Goal: Task Accomplishment & Management: Complete application form

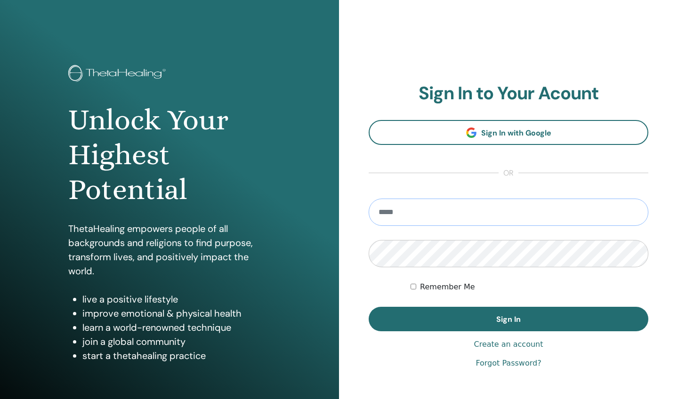
type input "**********"
click at [508, 319] on button "Sign In" at bounding box center [507, 319] width 279 height 24
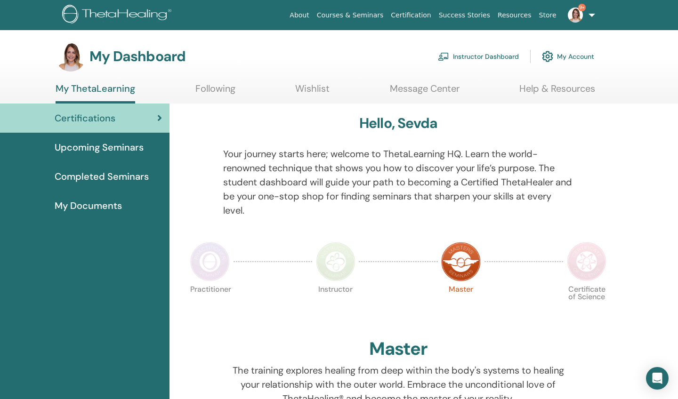
click at [473, 57] on link "Instructor Dashboard" at bounding box center [478, 56] width 81 height 21
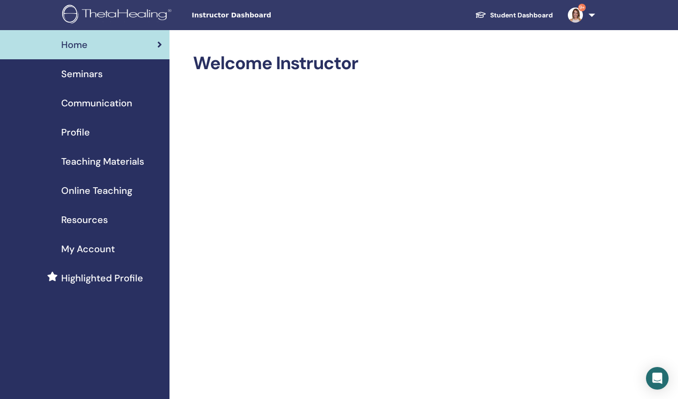
click at [93, 73] on span "Seminars" at bounding box center [81, 74] width 41 height 14
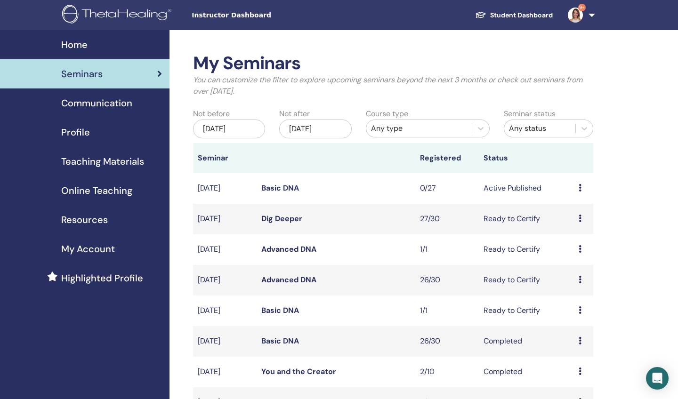
click at [578, 220] on icon at bounding box center [579, 219] width 3 height 8
click at [573, 252] on link "Attendees" at bounding box center [576, 256] width 36 height 10
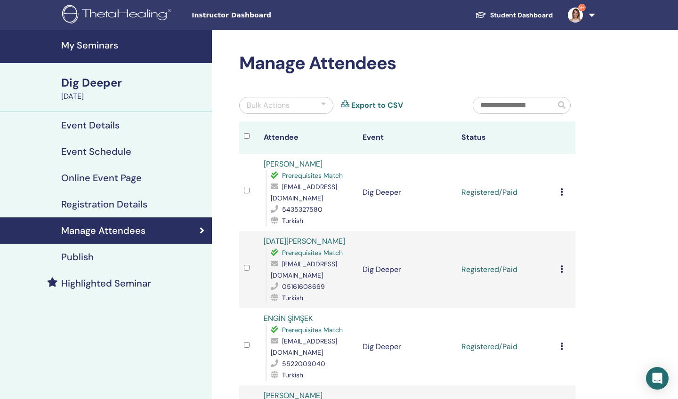
click at [560, 191] on icon at bounding box center [561, 192] width 3 height 8
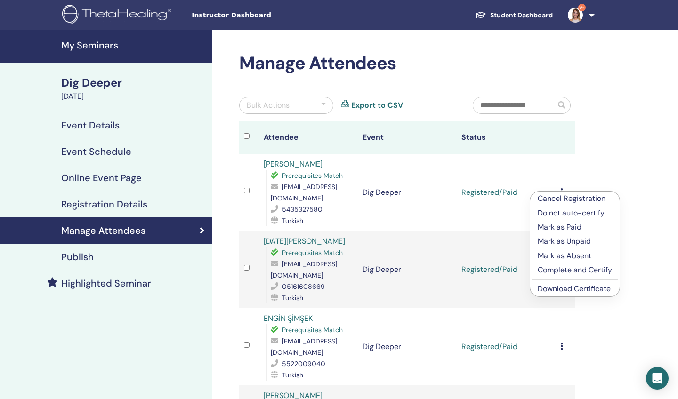
click at [554, 269] on p "Complete and Certify" at bounding box center [574, 269] width 74 height 11
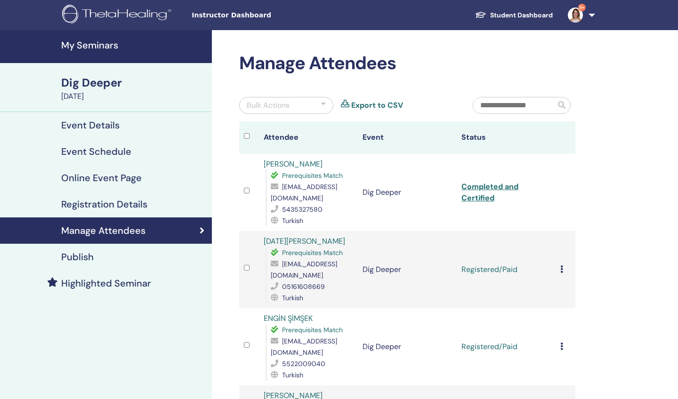
click at [560, 265] on icon at bounding box center [561, 269] width 3 height 8
click at [561, 343] on icon at bounding box center [561, 347] width 3 height 8
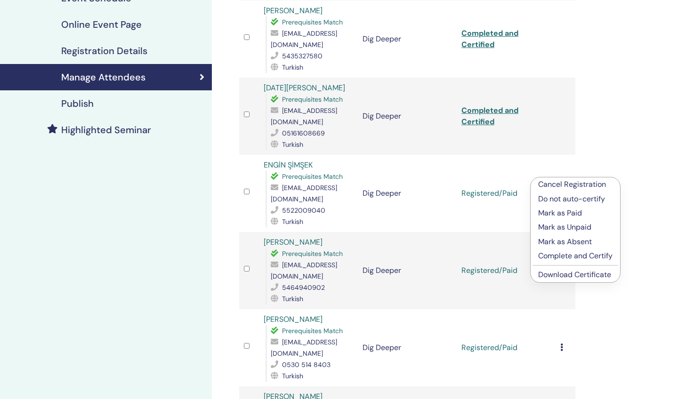
scroll to position [157, 0]
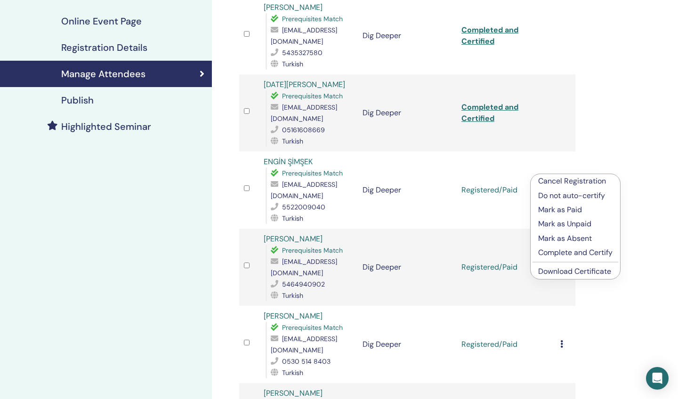
click at [549, 253] on p "Complete and Certify" at bounding box center [575, 252] width 74 height 11
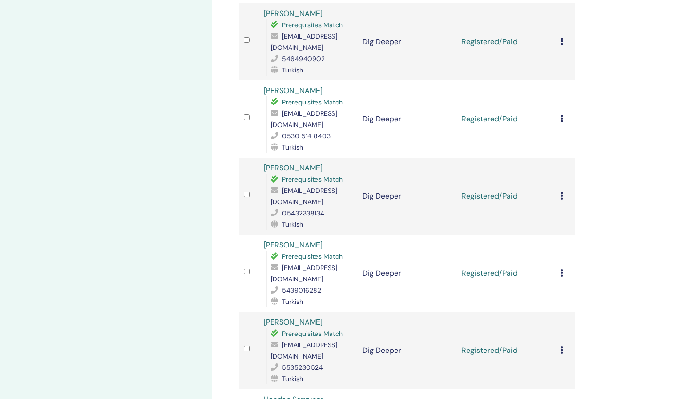
scroll to position [383, 0]
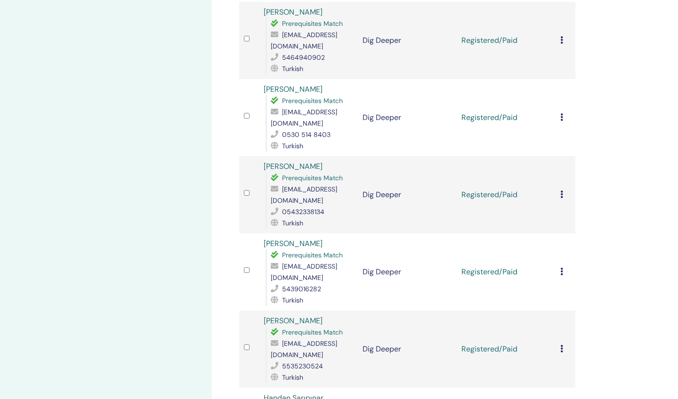
click at [560, 36] on icon at bounding box center [561, 40] width 3 height 8
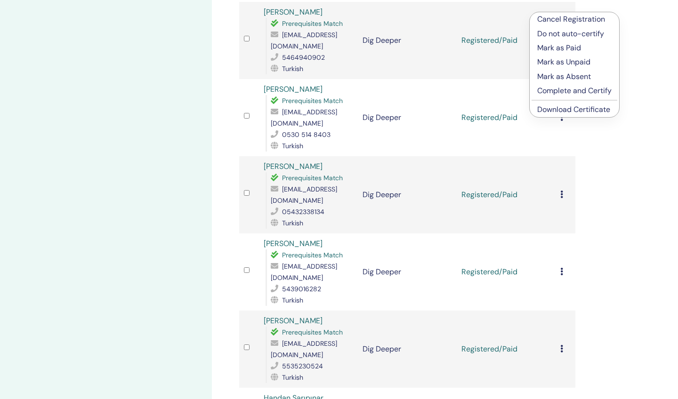
click at [550, 88] on p "Complete and Certify" at bounding box center [574, 90] width 74 height 11
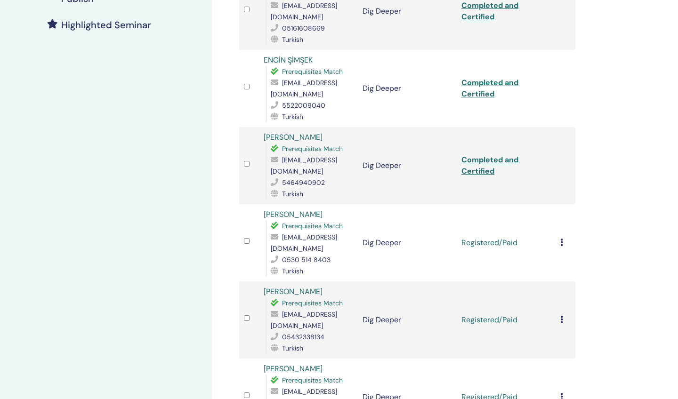
scroll to position [260, 0]
click at [562, 237] on icon at bounding box center [561, 241] width 3 height 8
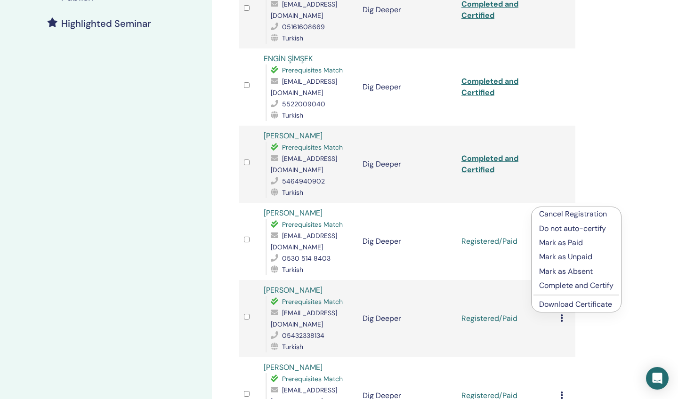
click at [561, 284] on p "Complete and Certify" at bounding box center [576, 285] width 74 height 11
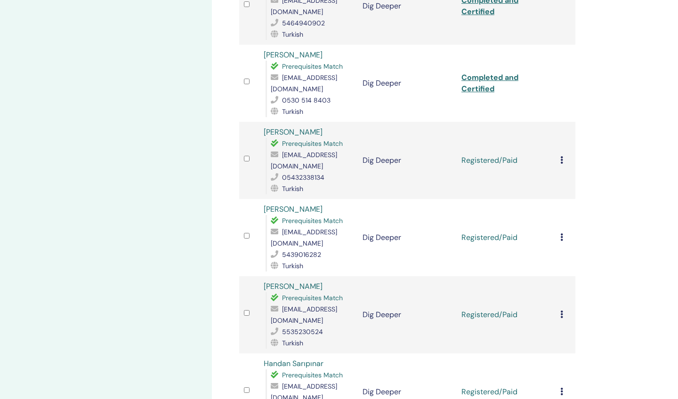
scroll to position [420, 0]
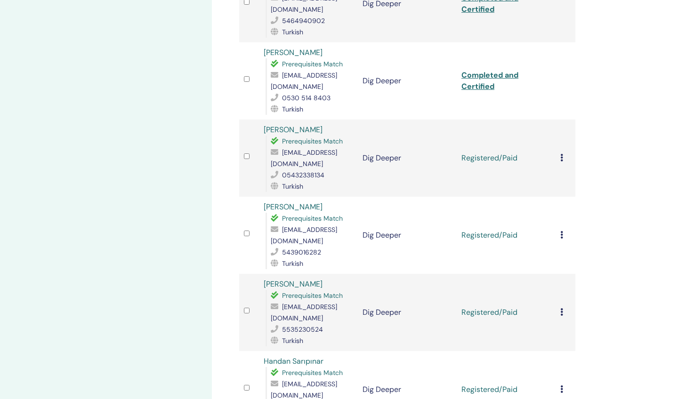
click at [562, 154] on icon at bounding box center [561, 158] width 3 height 8
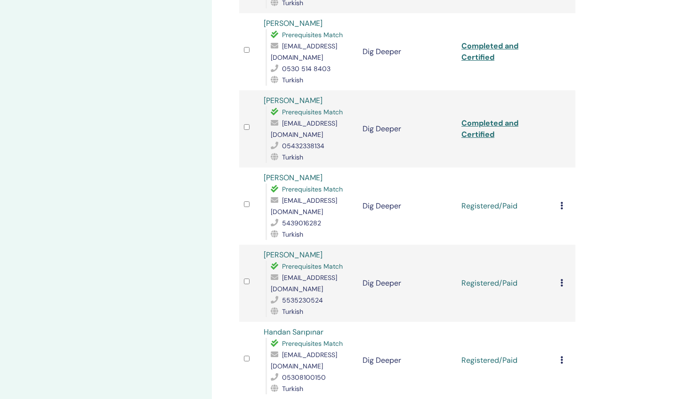
scroll to position [453, 0]
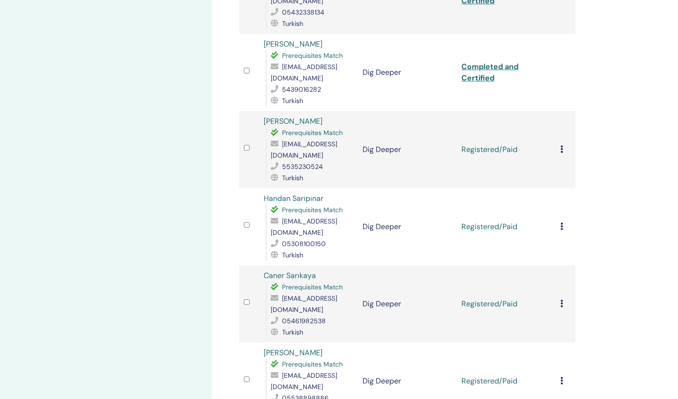
scroll to position [591, 0]
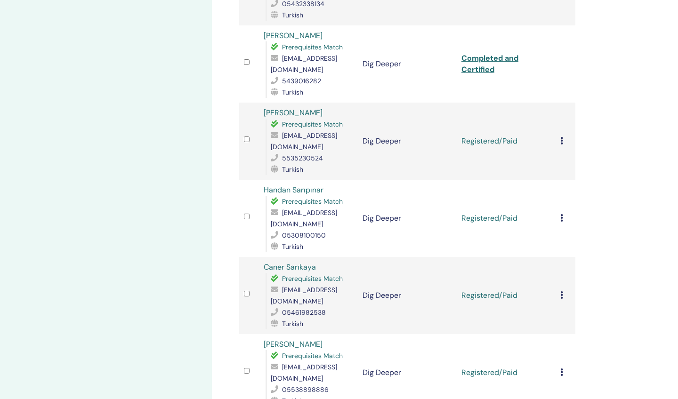
click at [562, 137] on icon at bounding box center [561, 141] width 3 height 8
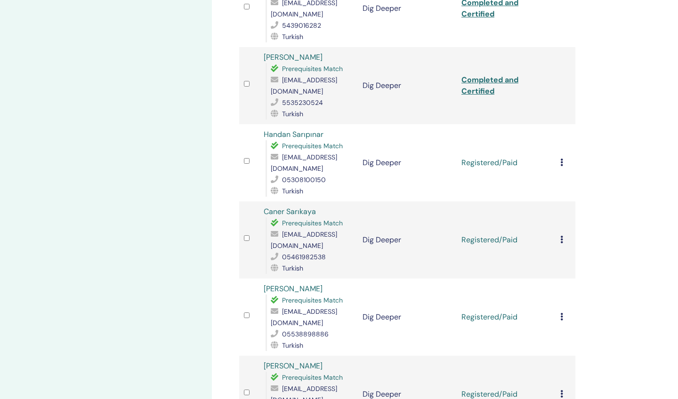
scroll to position [652, 0]
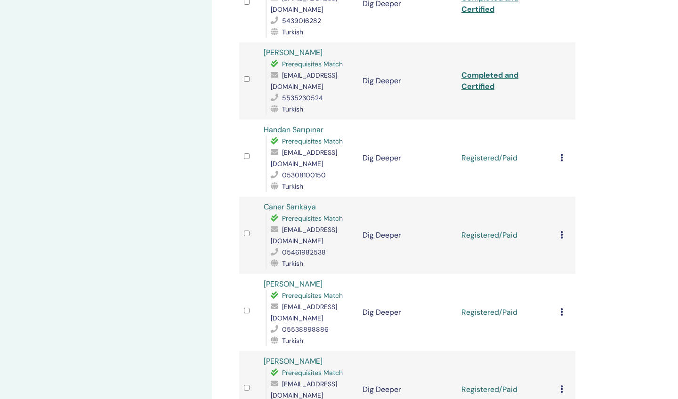
click at [561, 154] on icon at bounding box center [561, 158] width 3 height 8
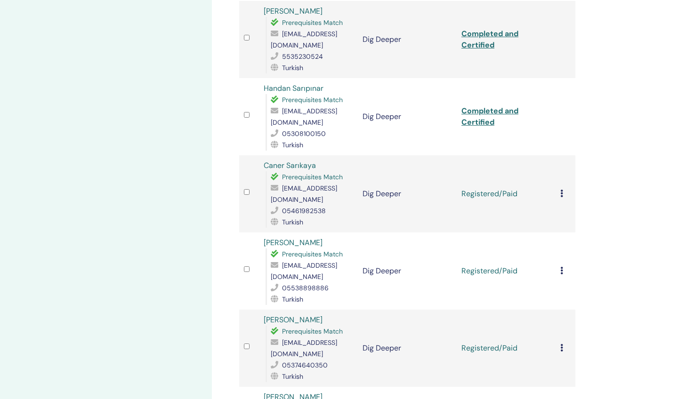
scroll to position [704, 0]
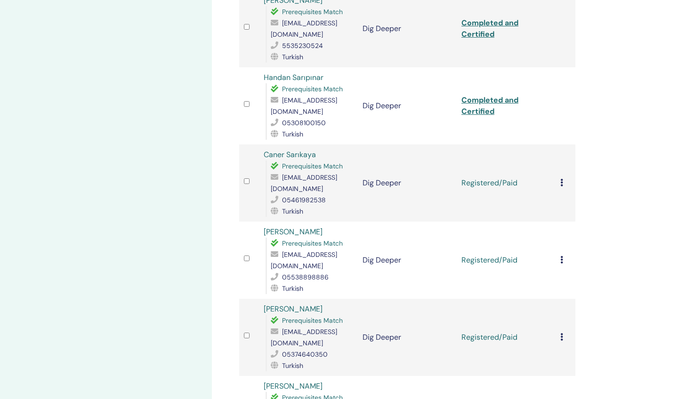
click at [562, 179] on icon at bounding box center [561, 183] width 3 height 8
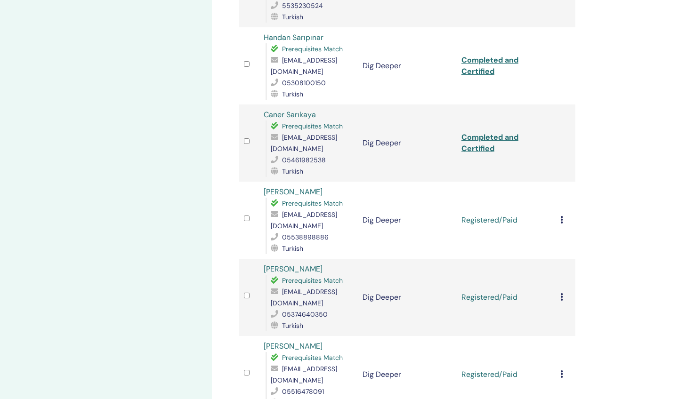
scroll to position [766, 0]
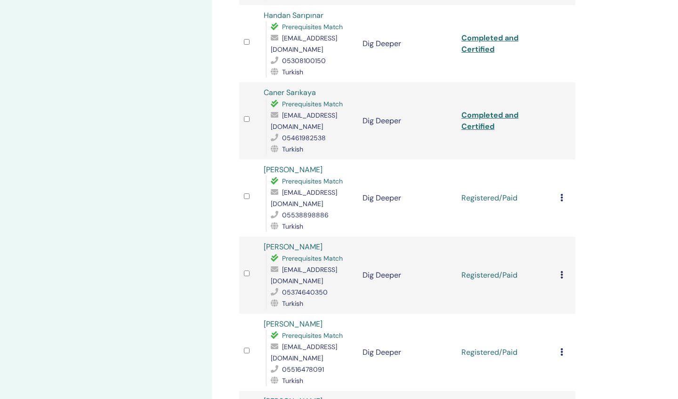
click at [560, 194] on icon at bounding box center [561, 198] width 3 height 8
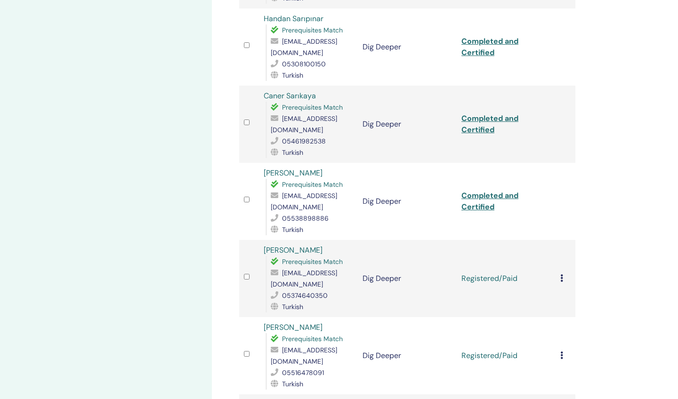
scroll to position [785, 0]
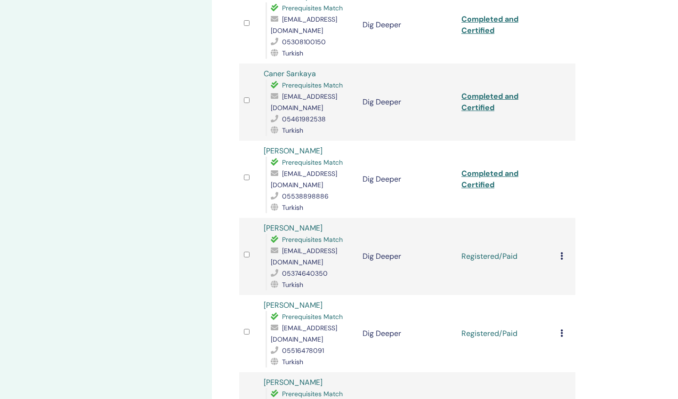
click at [560, 252] on icon at bounding box center [561, 256] width 3 height 8
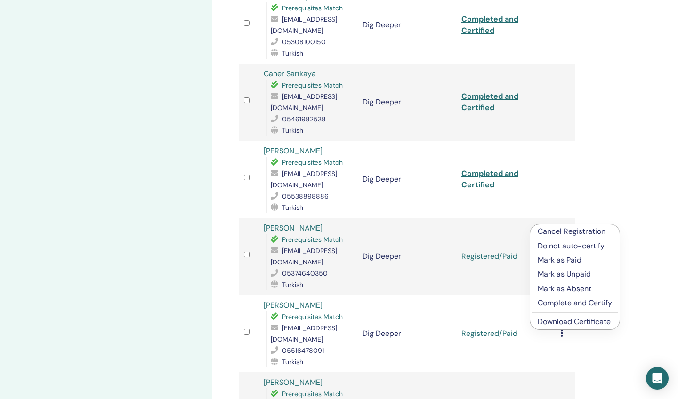
click at [548, 302] on p "Complete and Certify" at bounding box center [574, 302] width 74 height 11
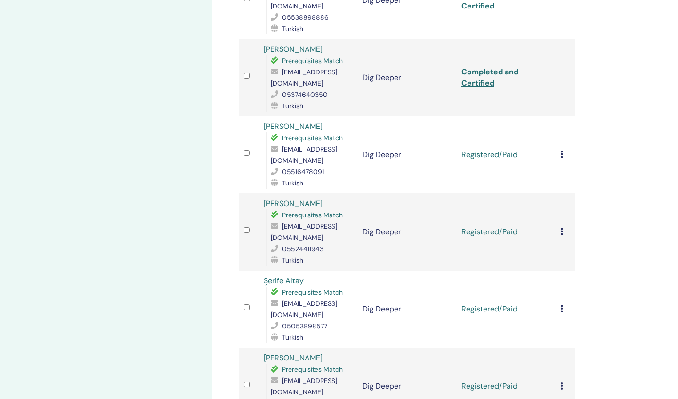
scroll to position [965, 0]
click at [560, 150] on icon at bounding box center [561, 154] width 3 height 8
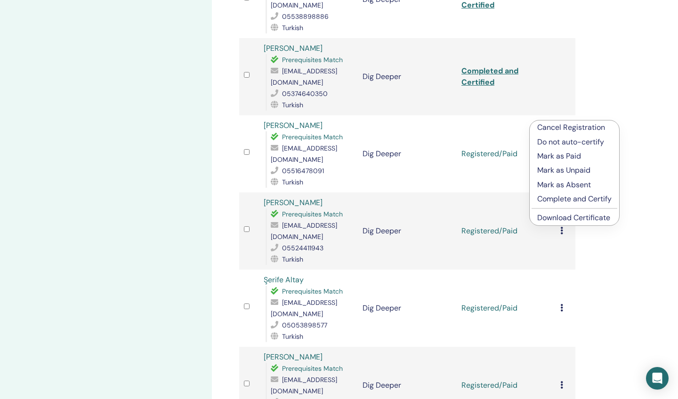
click at [544, 201] on p "Complete and Certify" at bounding box center [574, 198] width 74 height 11
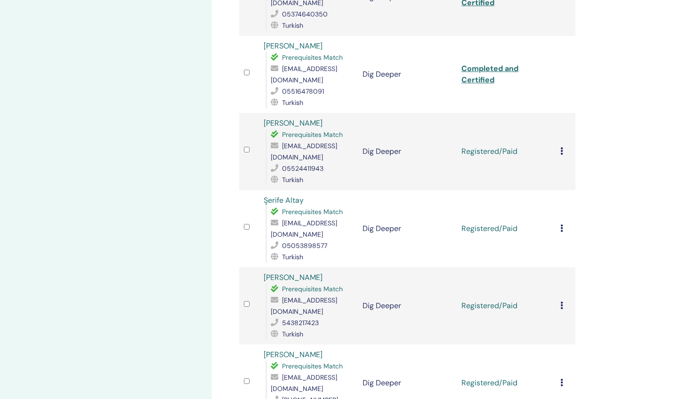
scroll to position [1045, 0]
click at [562, 146] on icon at bounding box center [561, 150] width 3 height 8
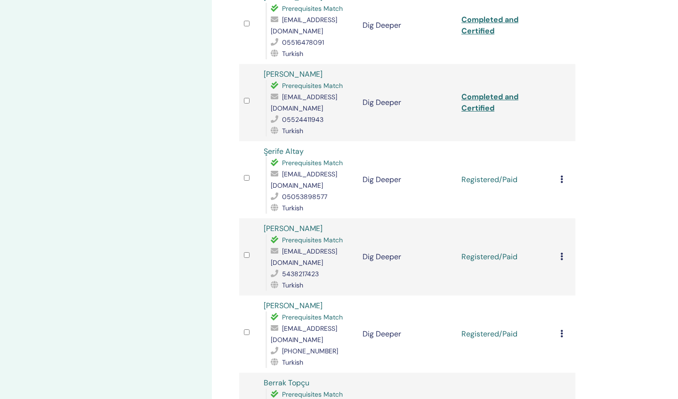
scroll to position [1094, 0]
click at [561, 175] on icon at bounding box center [561, 179] width 3 height 8
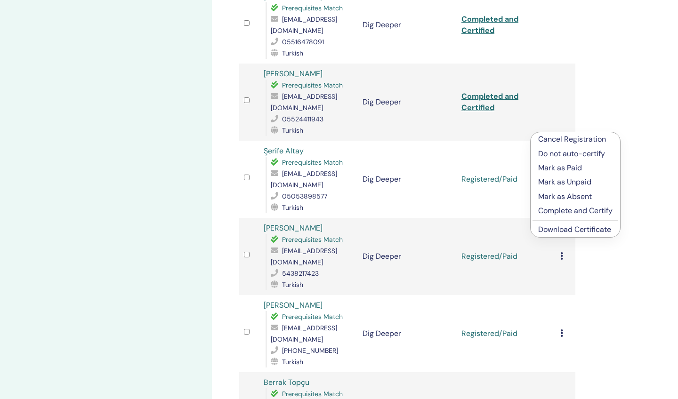
click at [547, 211] on p "Complete and Certify" at bounding box center [575, 210] width 74 height 11
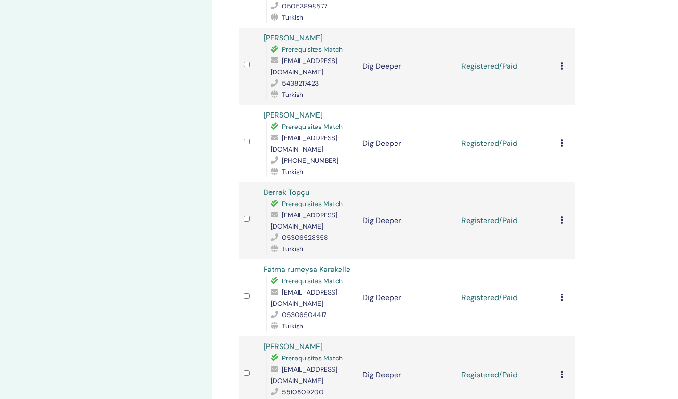
scroll to position [1284, 0]
click at [560, 62] on icon at bounding box center [561, 66] width 3 height 8
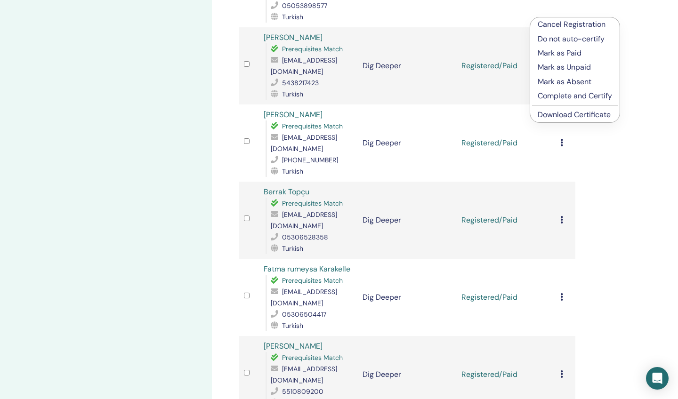
click at [551, 94] on p "Complete and Certify" at bounding box center [574, 95] width 74 height 11
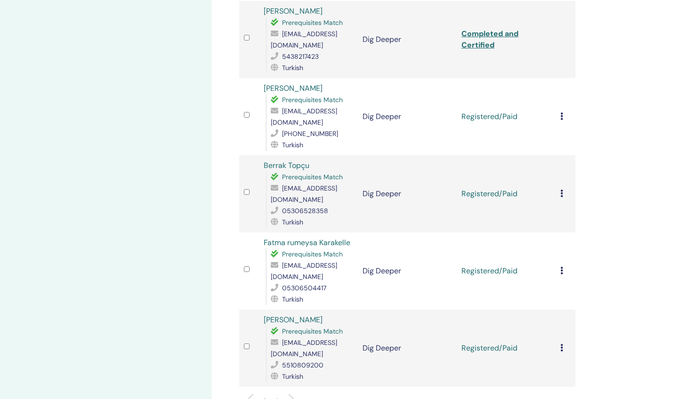
scroll to position [1309, 0]
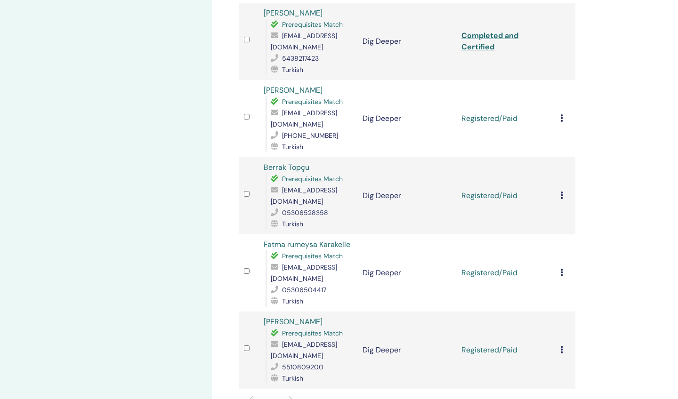
click at [561, 114] on icon at bounding box center [561, 118] width 3 height 8
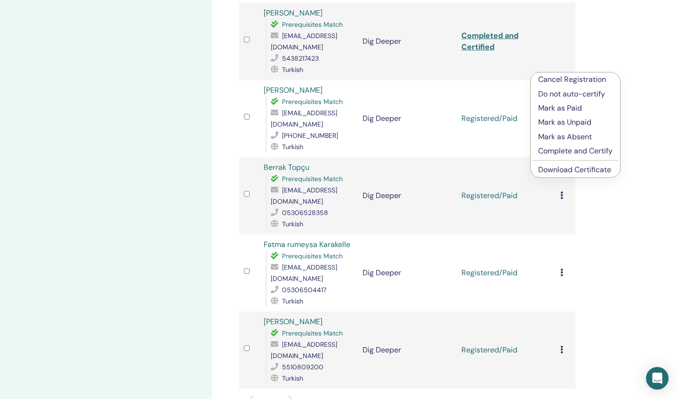
click at [541, 150] on p "Complete and Certify" at bounding box center [575, 150] width 74 height 11
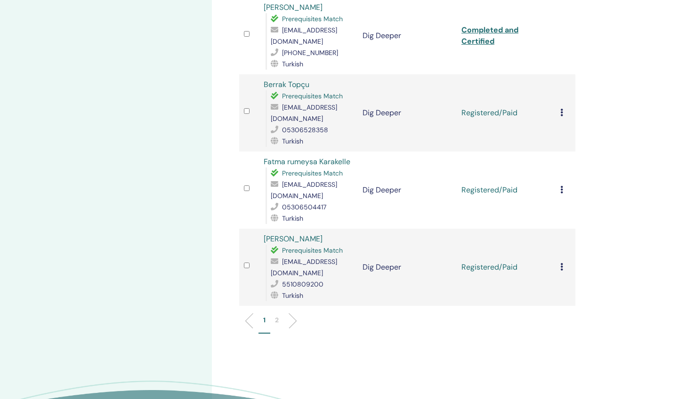
scroll to position [1393, 0]
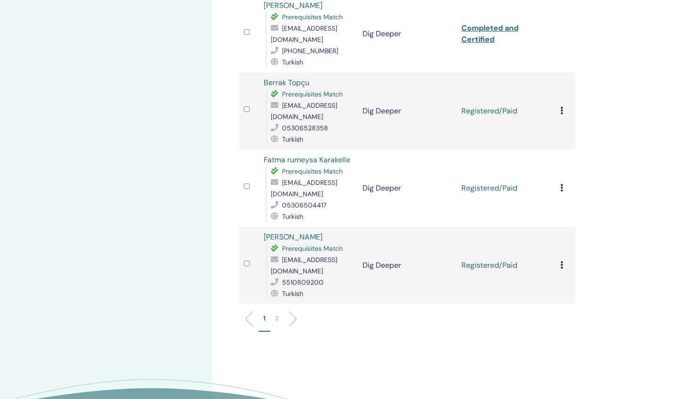
click at [561, 107] on icon at bounding box center [561, 111] width 3 height 8
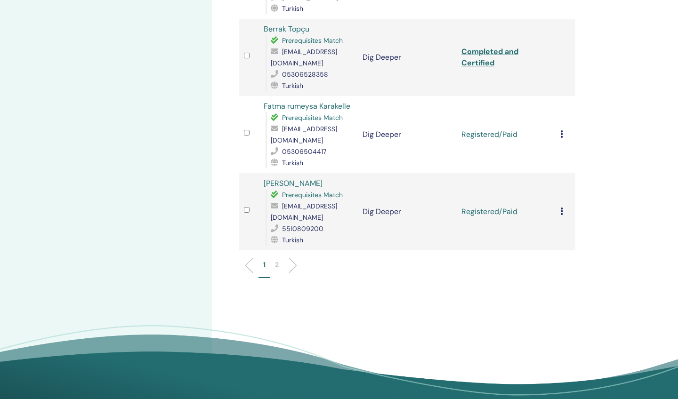
scroll to position [1423, 0]
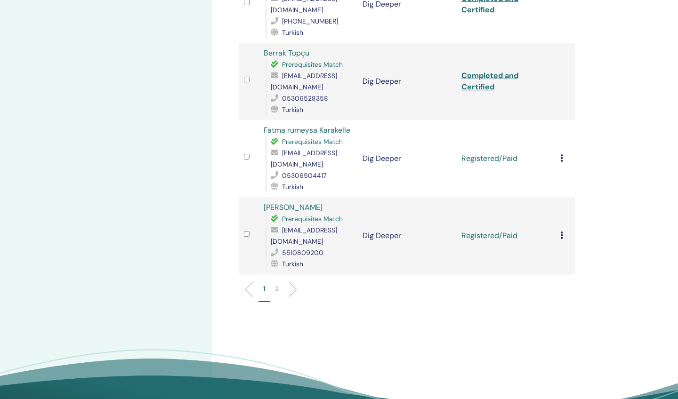
click at [561, 154] on icon at bounding box center [561, 158] width 3 height 8
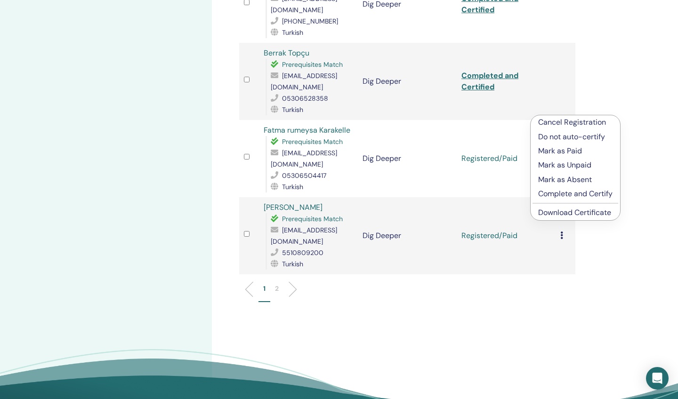
click at [552, 192] on p "Complete and Certify" at bounding box center [575, 193] width 74 height 11
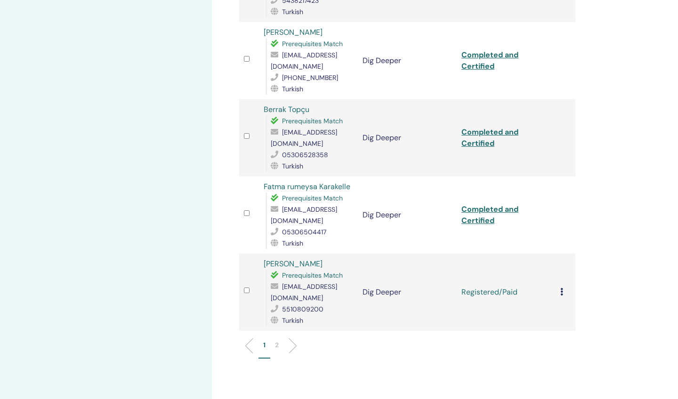
scroll to position [1441, 0]
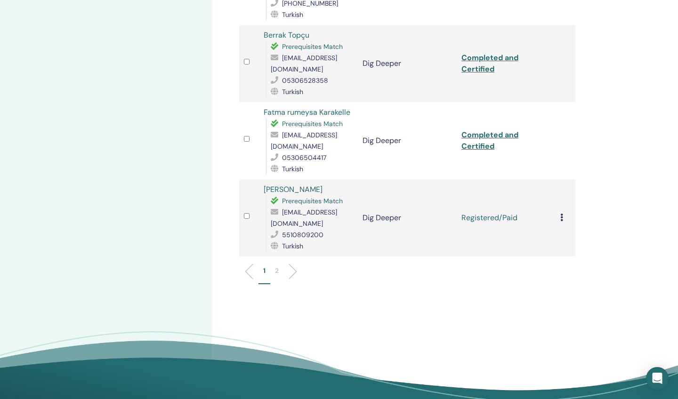
click at [560, 214] on icon at bounding box center [561, 218] width 3 height 8
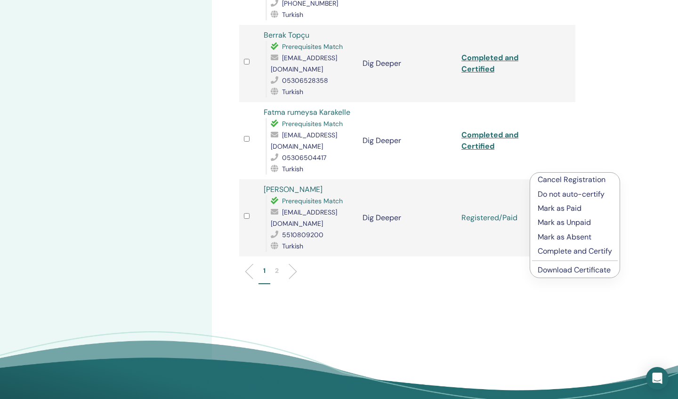
click at [547, 252] on p "Complete and Certify" at bounding box center [574, 251] width 74 height 11
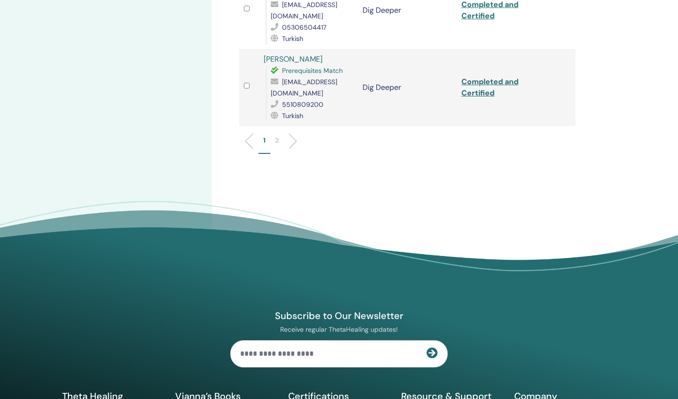
scroll to position [1572, 0]
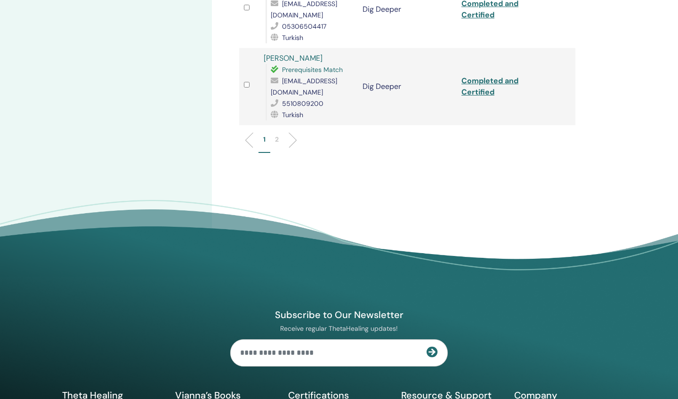
click at [292, 132] on li at bounding box center [289, 140] width 16 height 16
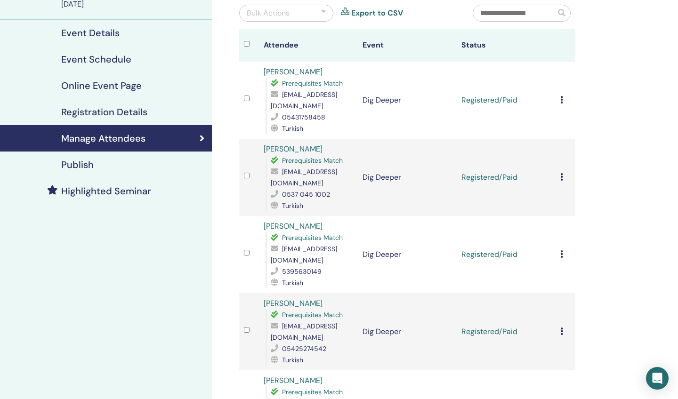
scroll to position [91, 0]
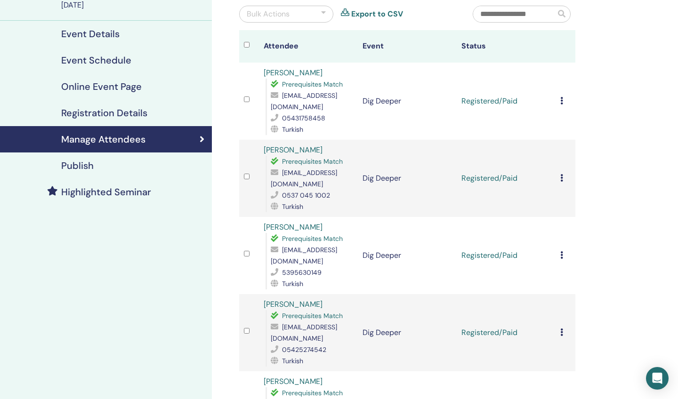
click at [561, 97] on icon at bounding box center [561, 101] width 3 height 8
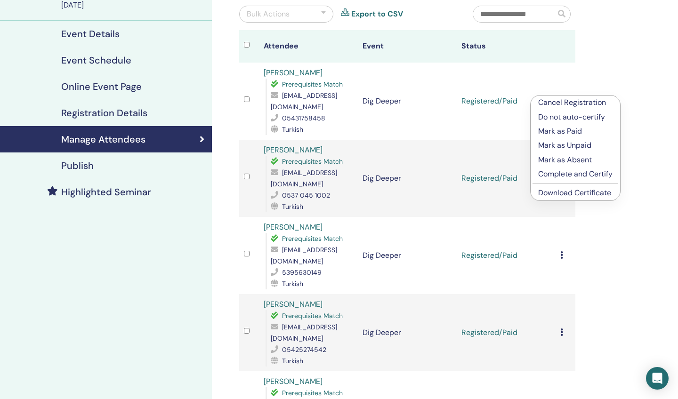
click at [552, 175] on p "Complete and Certify" at bounding box center [575, 173] width 74 height 11
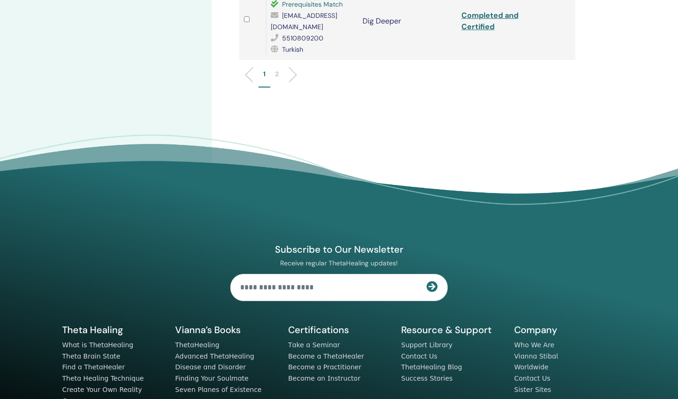
click at [292, 67] on li at bounding box center [289, 75] width 16 height 16
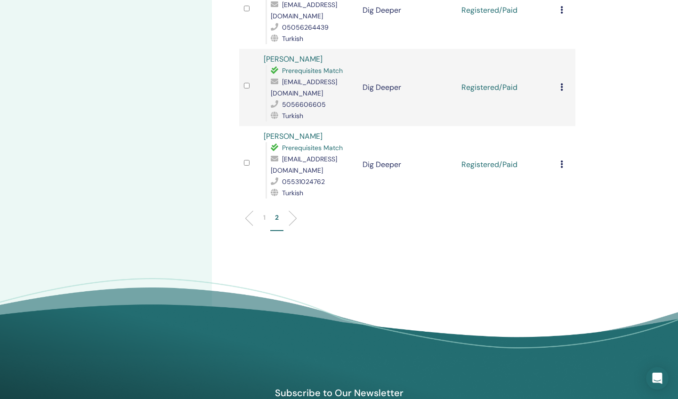
scroll to position [490, 0]
click at [561, 161] on icon at bounding box center [561, 165] width 3 height 8
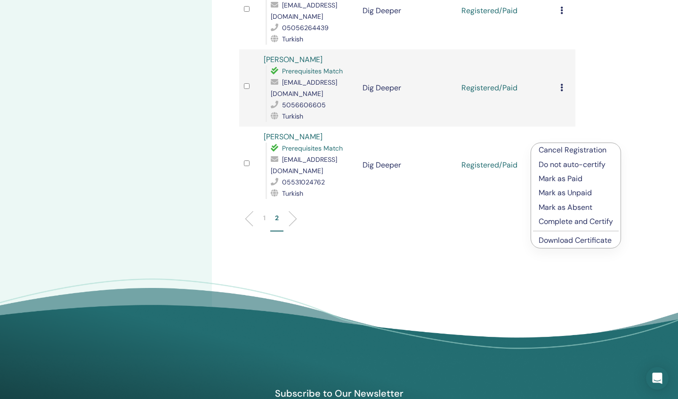
click at [550, 222] on p "Complete and Certify" at bounding box center [575, 221] width 74 height 11
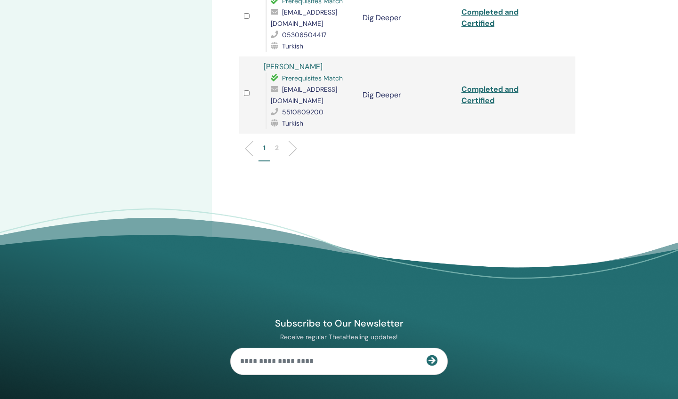
scroll to position [1573, 0]
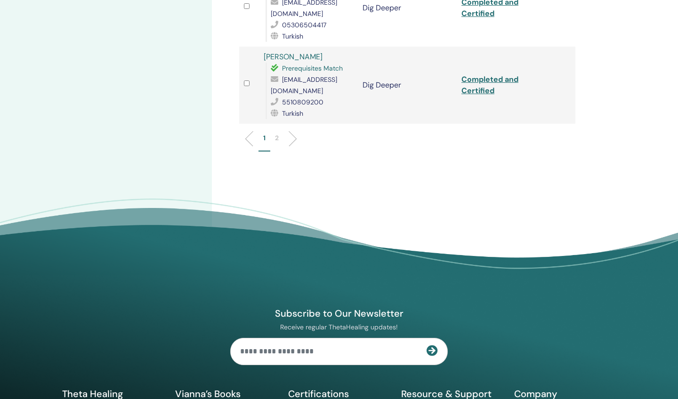
click at [292, 131] on li at bounding box center [289, 139] width 16 height 16
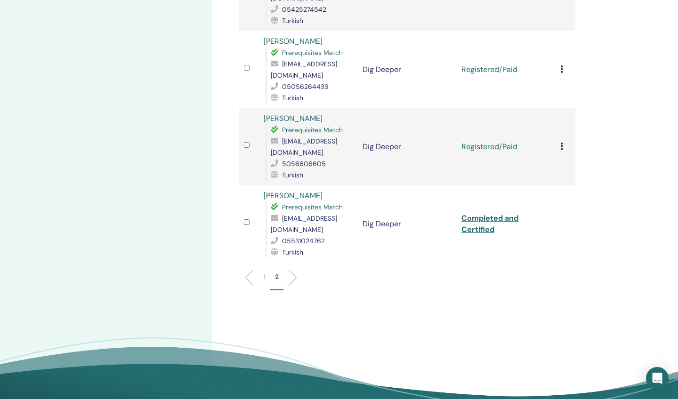
scroll to position [391, 0]
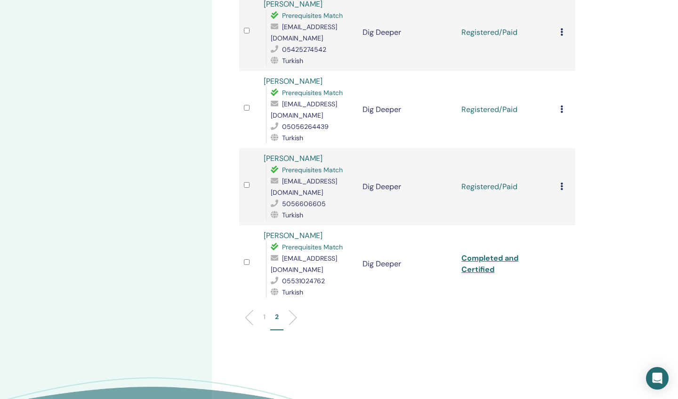
click at [560, 183] on icon at bounding box center [561, 187] width 3 height 8
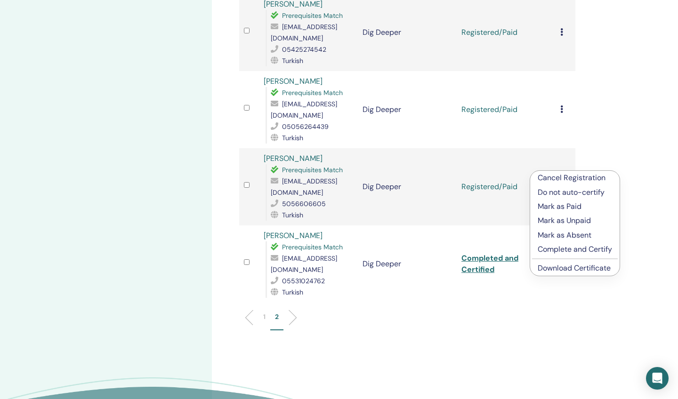
click at [555, 250] on p "Complete and Certify" at bounding box center [574, 249] width 74 height 11
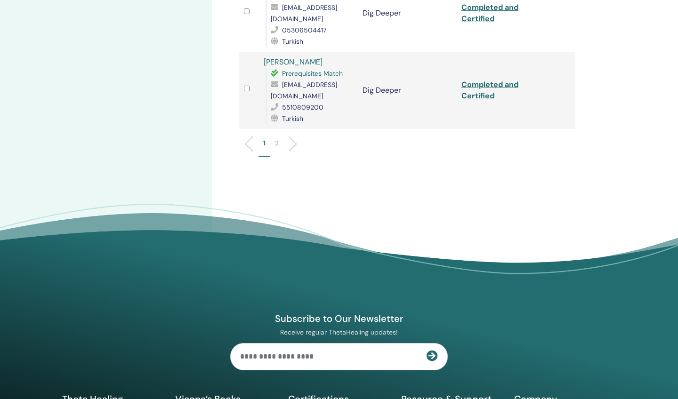
scroll to position [1589, 0]
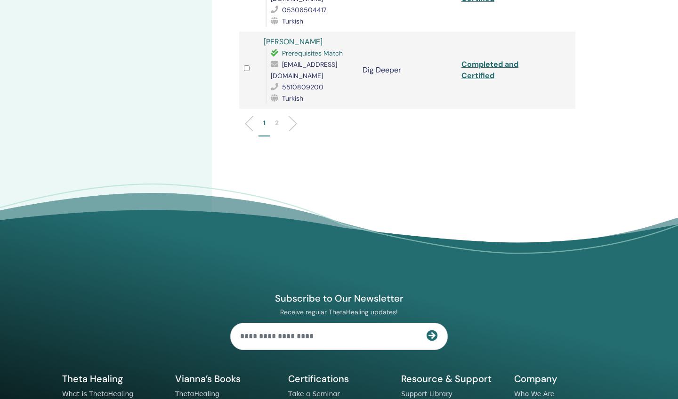
click at [293, 116] on li at bounding box center [289, 124] width 16 height 16
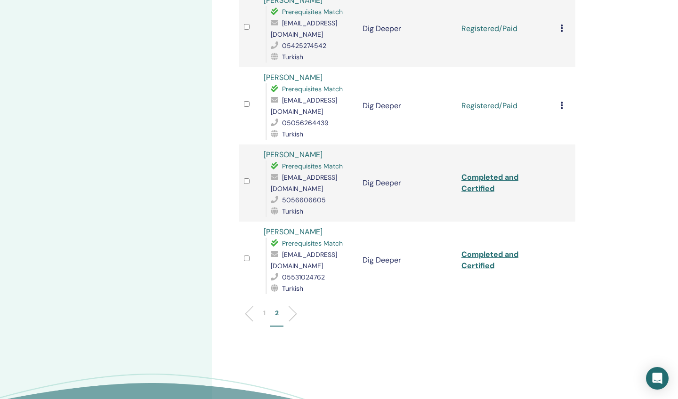
scroll to position [359, 0]
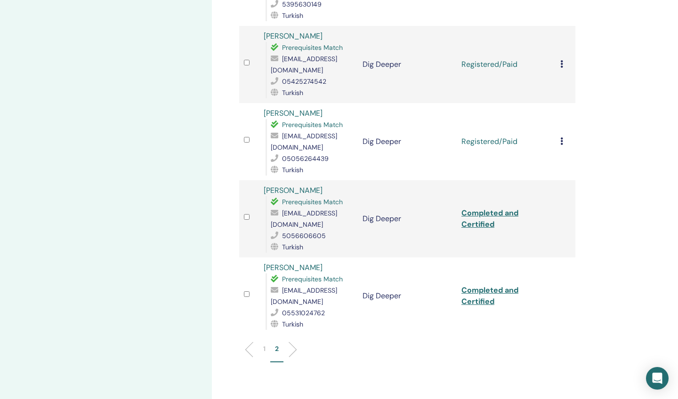
click at [561, 137] on icon at bounding box center [561, 141] width 3 height 8
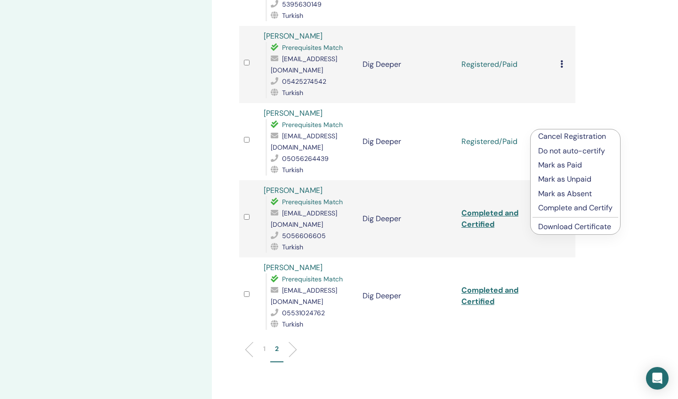
click at [546, 208] on p "Complete and Certify" at bounding box center [575, 207] width 74 height 11
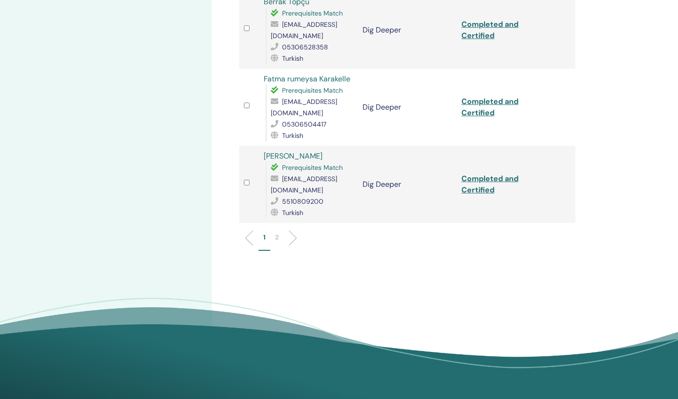
scroll to position [1481, 0]
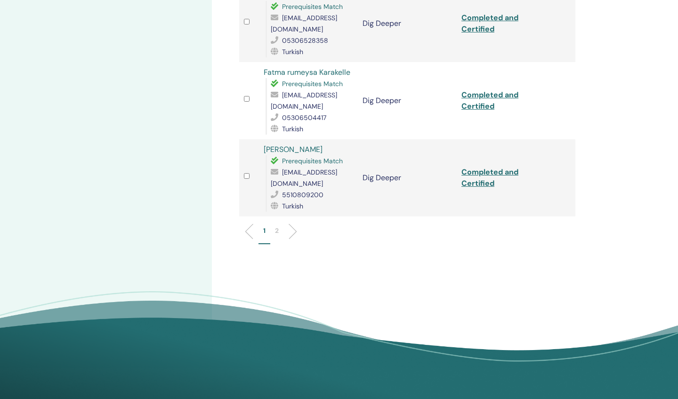
click at [292, 224] on li at bounding box center [289, 232] width 16 height 16
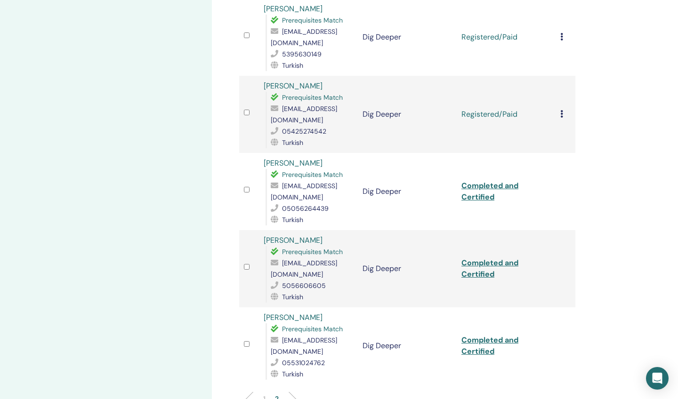
scroll to position [297, 0]
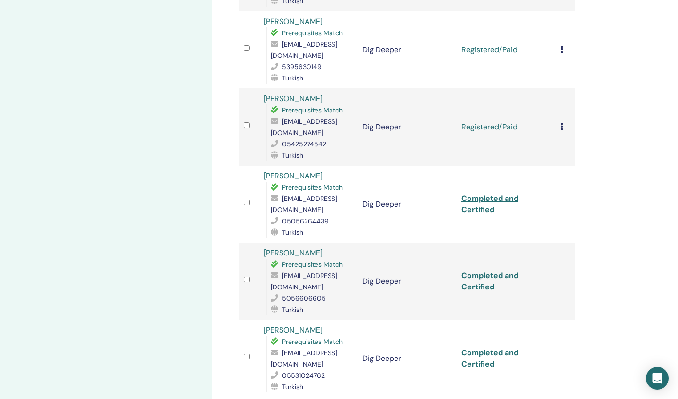
click at [560, 123] on icon at bounding box center [561, 127] width 3 height 8
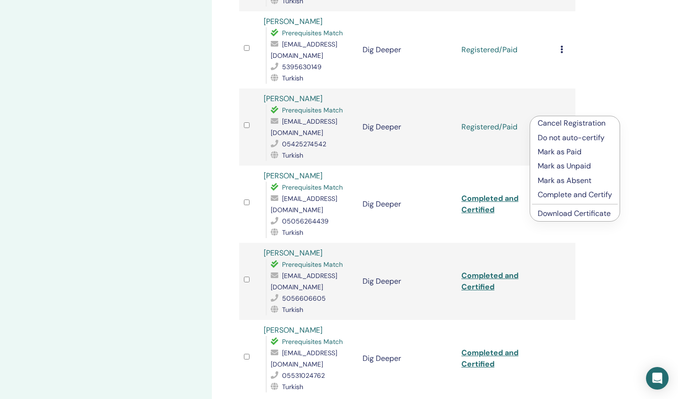
click at [548, 194] on p "Complete and Certify" at bounding box center [574, 194] width 74 height 11
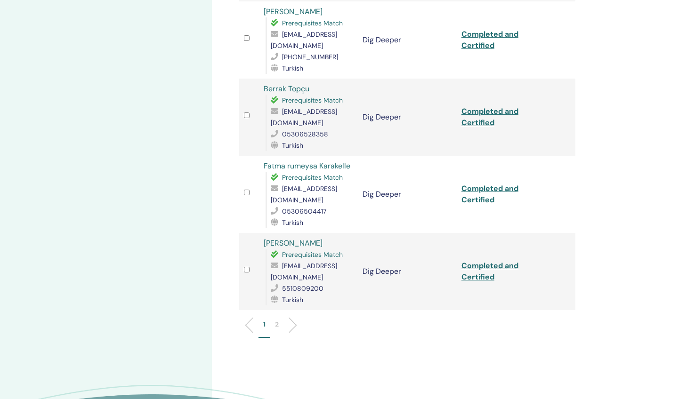
scroll to position [1399, 0]
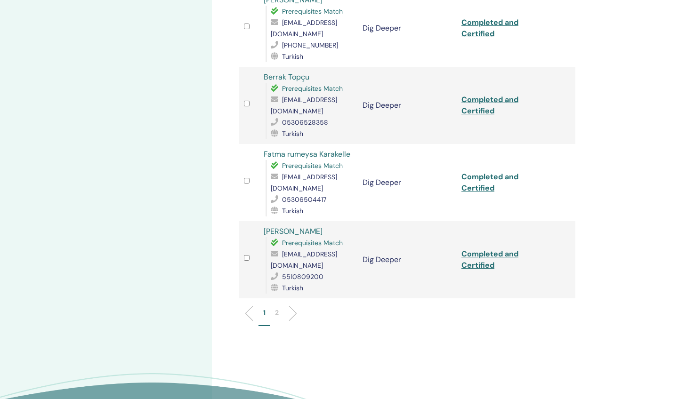
click at [292, 305] on li at bounding box center [289, 313] width 16 height 16
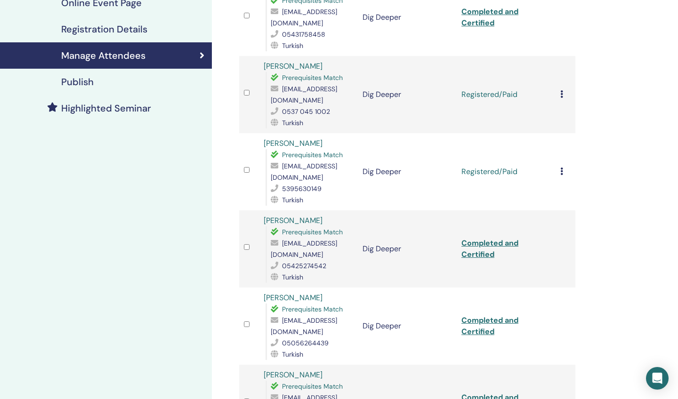
scroll to position [132, 0]
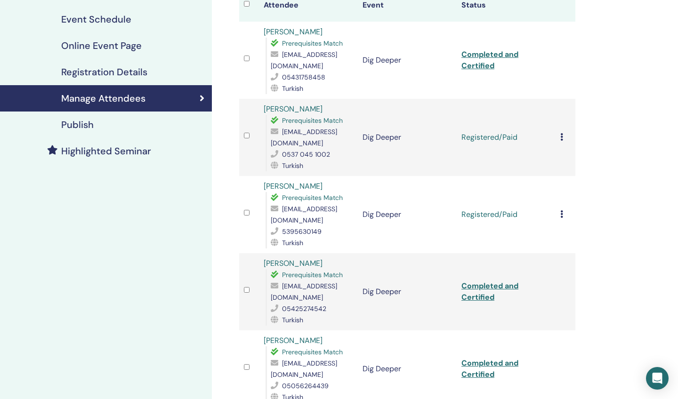
click at [562, 210] on icon at bounding box center [561, 214] width 3 height 8
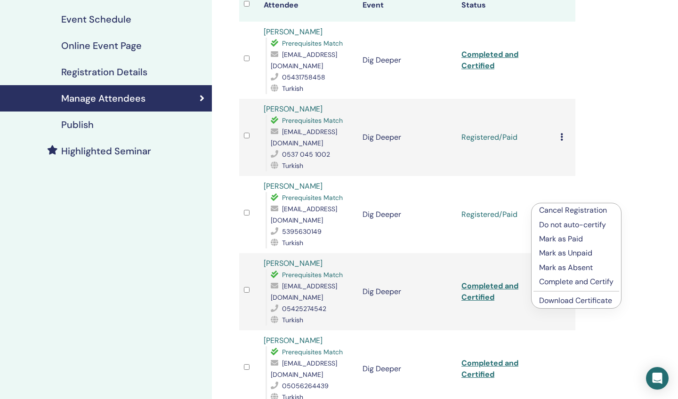
click at [550, 280] on p "Complete and Certify" at bounding box center [576, 281] width 74 height 11
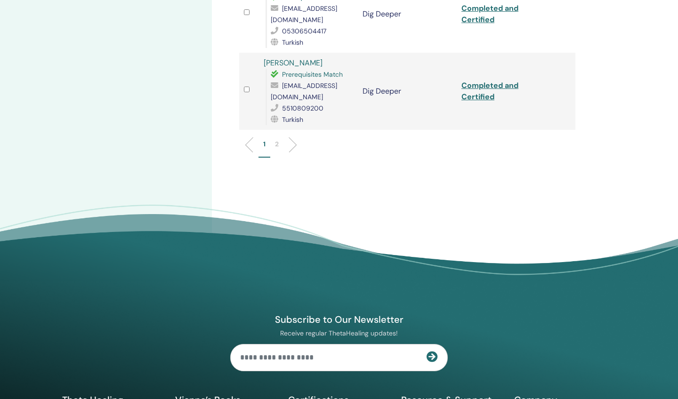
scroll to position [1571, 0]
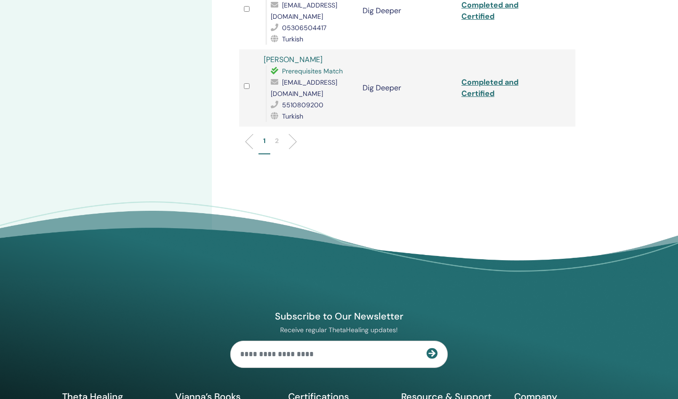
click at [294, 134] on li at bounding box center [289, 142] width 16 height 16
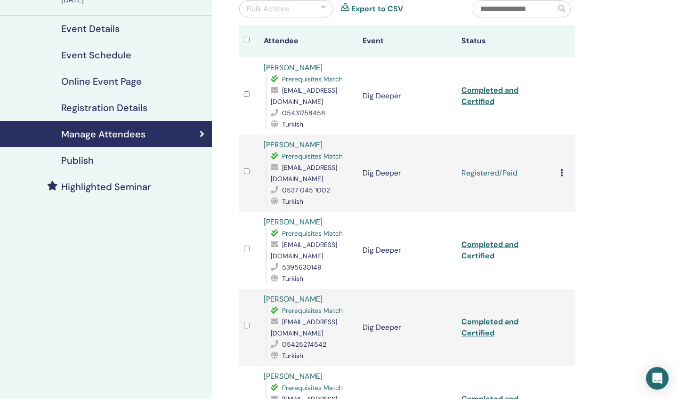
scroll to position [74, 0]
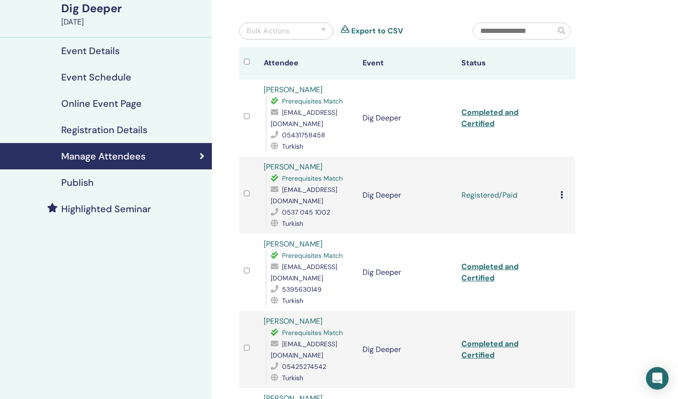
click at [560, 191] on icon at bounding box center [561, 195] width 3 height 8
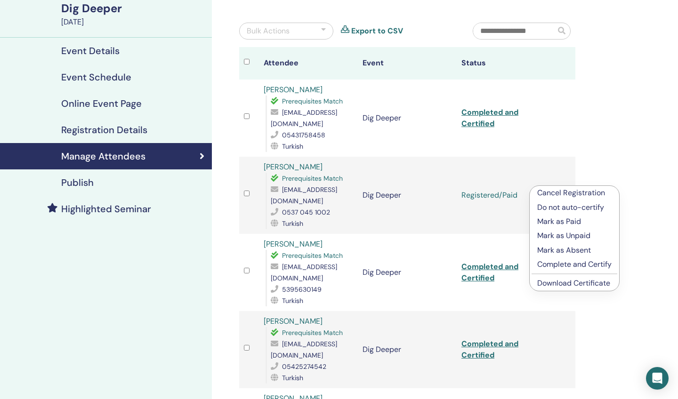
click at [560, 265] on p "Complete and Certify" at bounding box center [574, 264] width 74 height 11
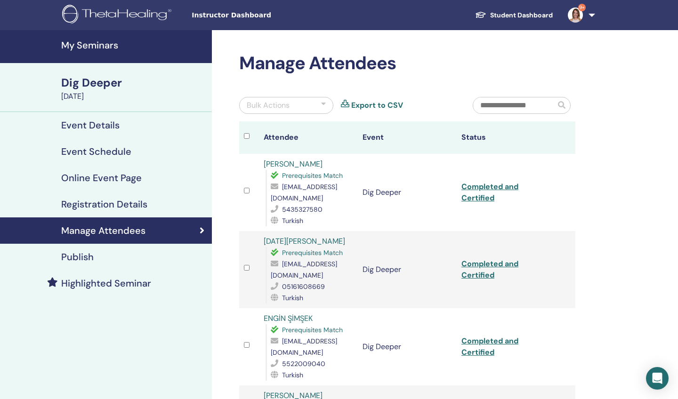
click at [343, 105] on icon at bounding box center [345, 105] width 8 height 11
click at [345, 102] on icon at bounding box center [345, 105] width 8 height 11
click at [369, 104] on link "Export to CSV" at bounding box center [377, 105] width 52 height 11
click at [494, 17] on link "Student Dashboard" at bounding box center [513, 15] width 93 height 17
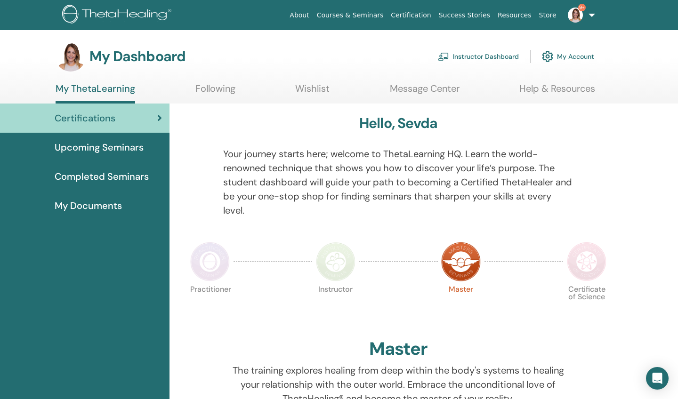
click at [479, 56] on link "Instructor Dashboard" at bounding box center [478, 56] width 81 height 21
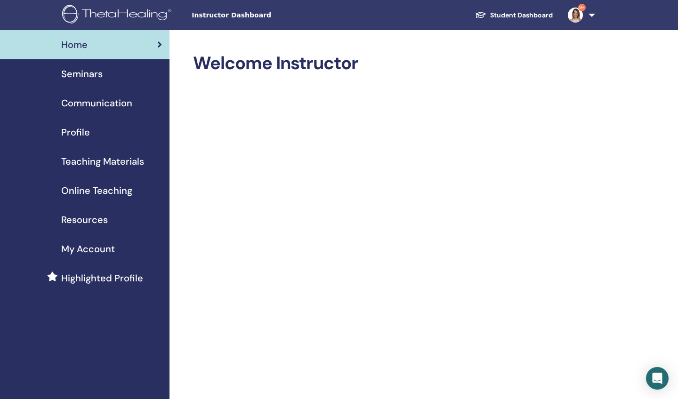
click at [84, 73] on span "Seminars" at bounding box center [81, 74] width 41 height 14
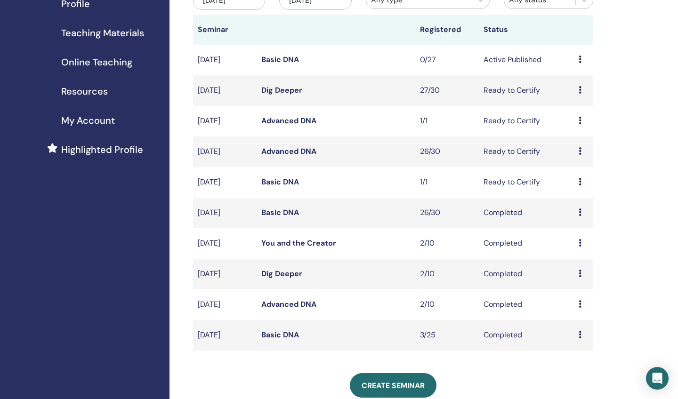
scroll to position [145, 0]
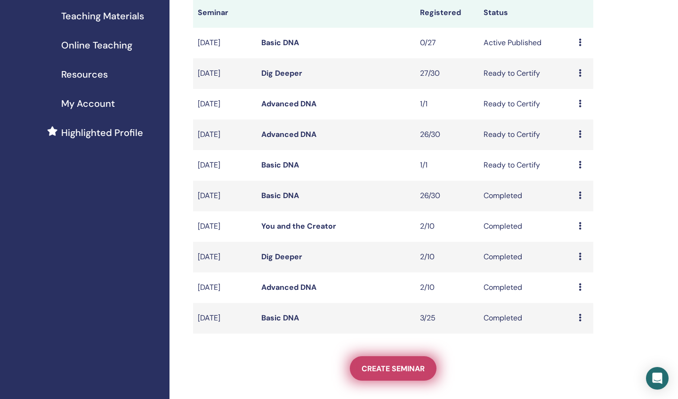
click at [383, 364] on span "Create seminar" at bounding box center [392, 369] width 63 height 10
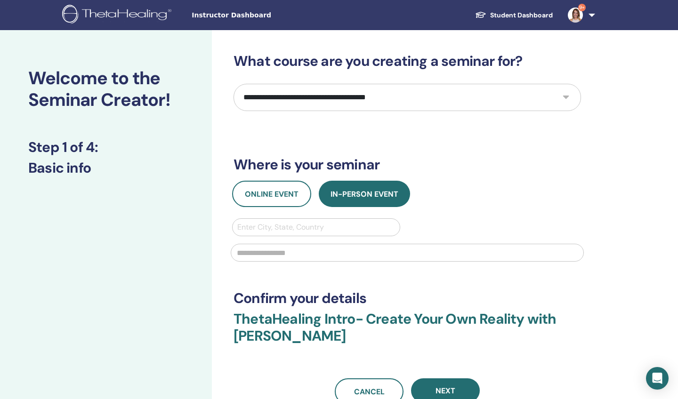
select select "****"
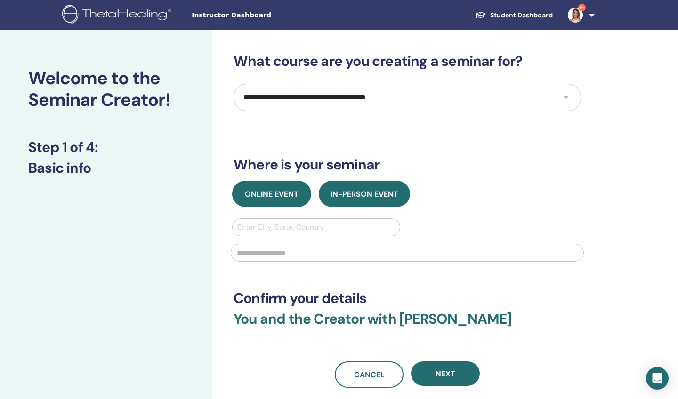
click at [273, 189] on button "Online Event" at bounding box center [271, 194] width 79 height 26
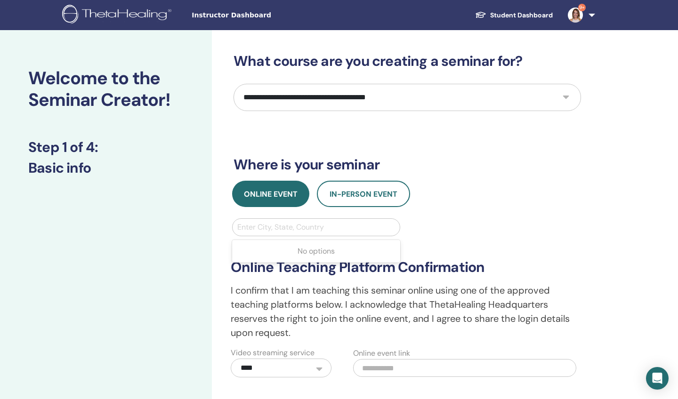
click at [240, 228] on div "Enter City, State, Country" at bounding box center [316, 227] width 158 height 11
type input "****"
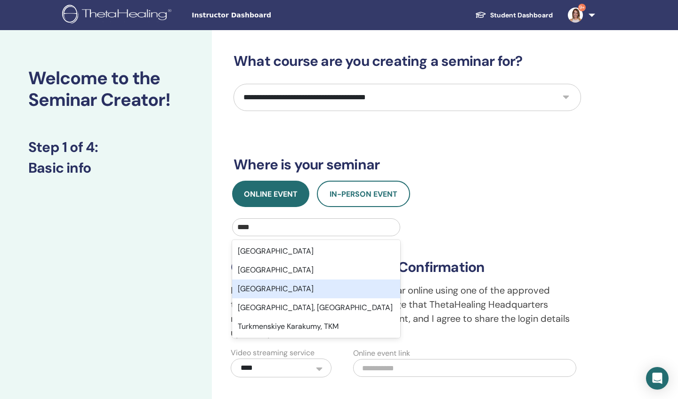
click at [256, 287] on div "Turkey" at bounding box center [316, 288] width 168 height 19
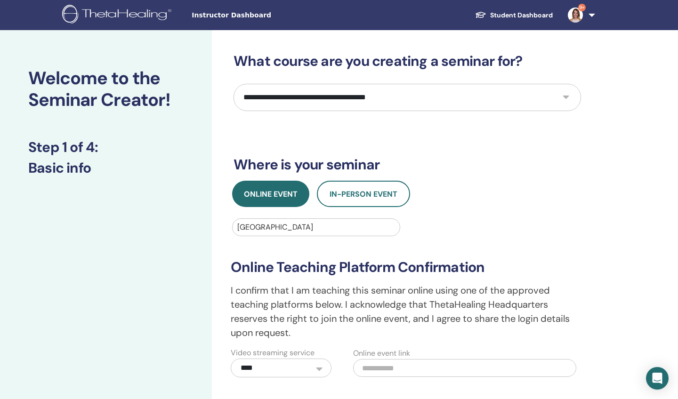
click at [389, 369] on input "text" at bounding box center [464, 368] width 223 height 18
paste input "**********"
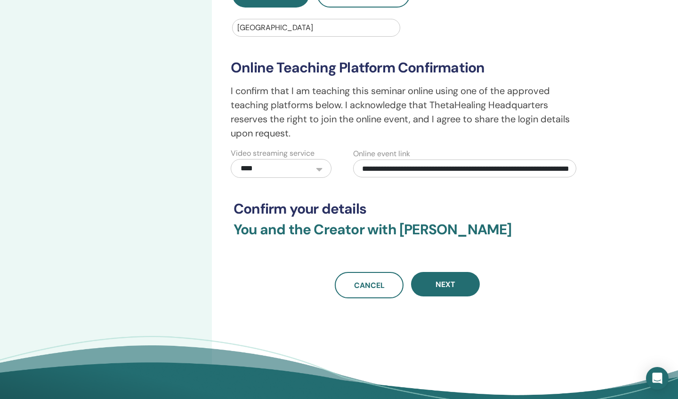
scroll to position [219, 0]
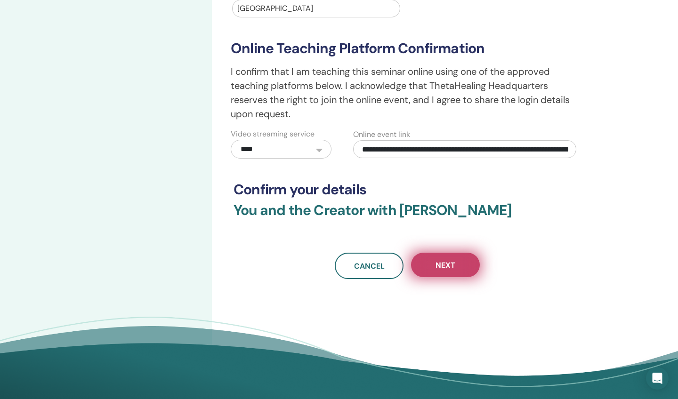
type input "**********"
click at [448, 263] on span "Next" at bounding box center [445, 265] width 20 height 10
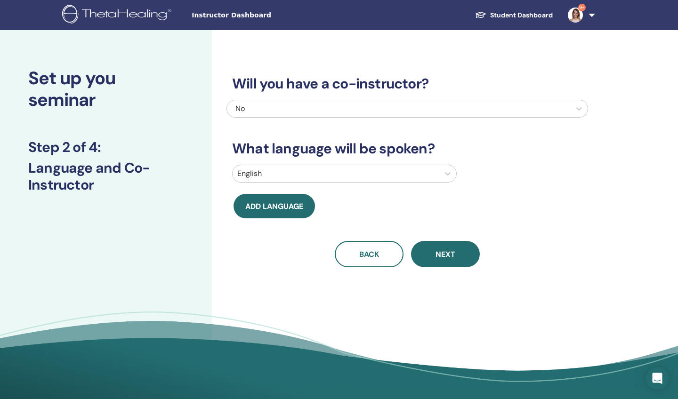
scroll to position [0, 0]
click at [448, 174] on icon at bounding box center [448, 173] width 6 height 3
type input "***"
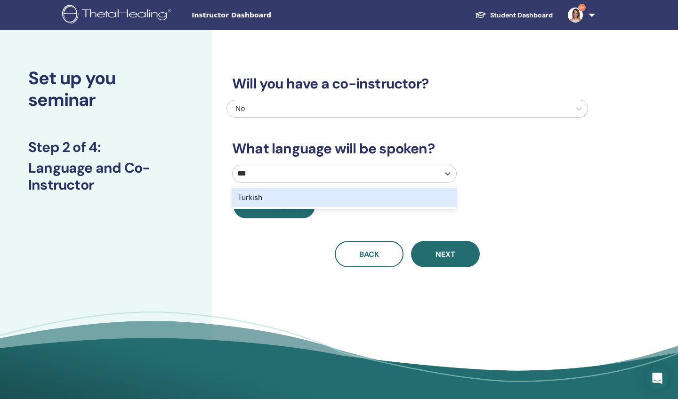
click at [250, 198] on div "Turkish" at bounding box center [344, 197] width 224 height 19
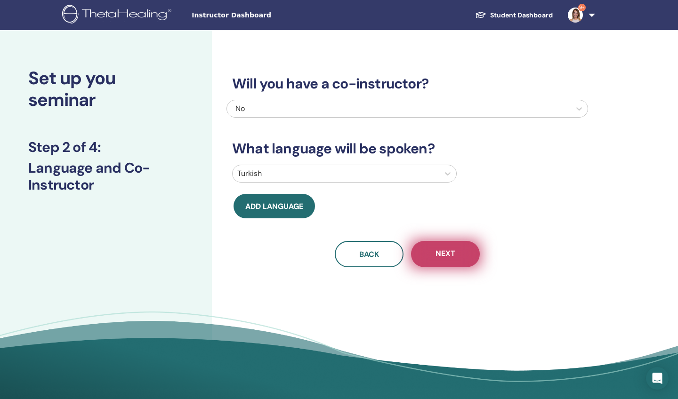
click at [452, 254] on span "Next" at bounding box center [445, 254] width 20 height 12
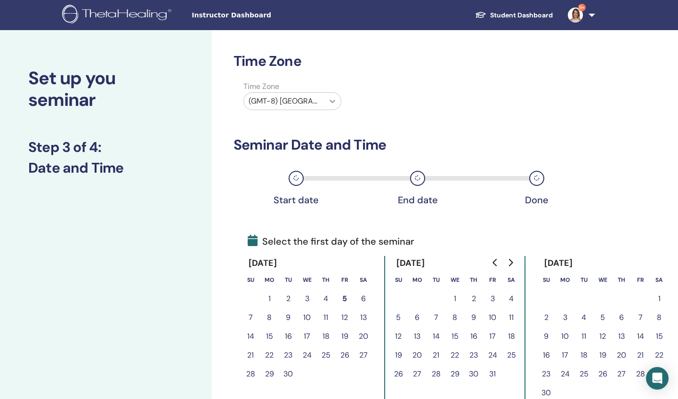
click at [331, 100] on icon at bounding box center [331, 100] width 9 height 9
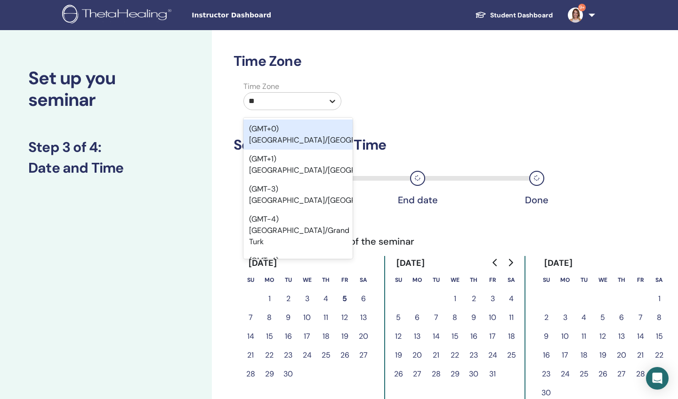
type input "***"
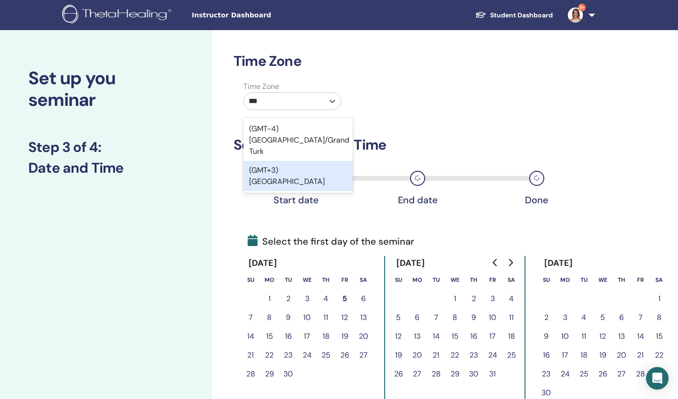
click at [288, 161] on div "(GMT+3) Turkey" at bounding box center [297, 176] width 109 height 30
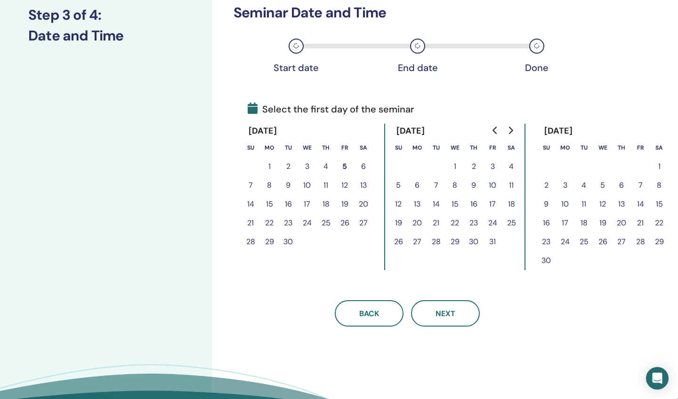
scroll to position [135, 0]
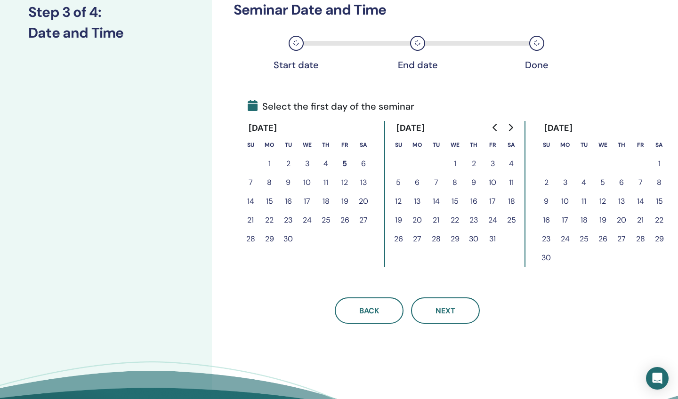
click at [362, 164] on button "6" at bounding box center [363, 163] width 19 height 19
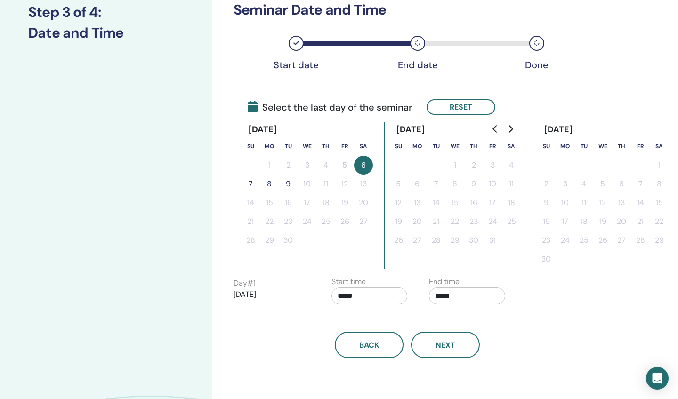
click at [247, 183] on button "7" at bounding box center [250, 184] width 19 height 19
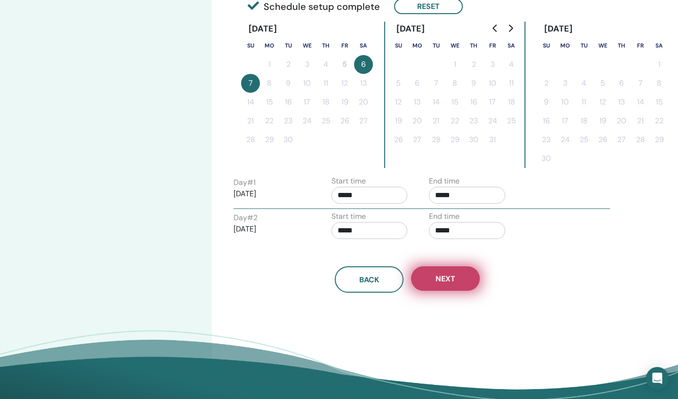
click at [445, 276] on span "Next" at bounding box center [445, 279] width 20 height 10
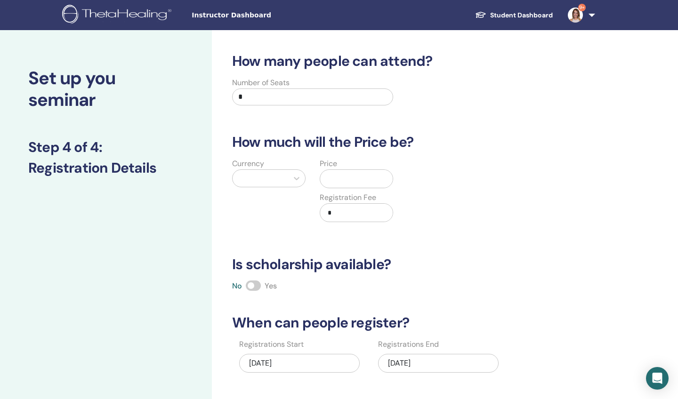
scroll to position [0, 0]
click at [248, 96] on input "*" at bounding box center [312, 96] width 161 height 17
type input "**"
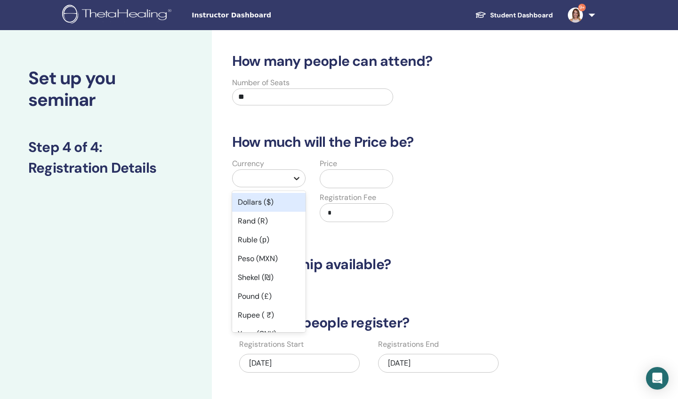
click at [297, 179] on icon at bounding box center [297, 178] width 6 height 3
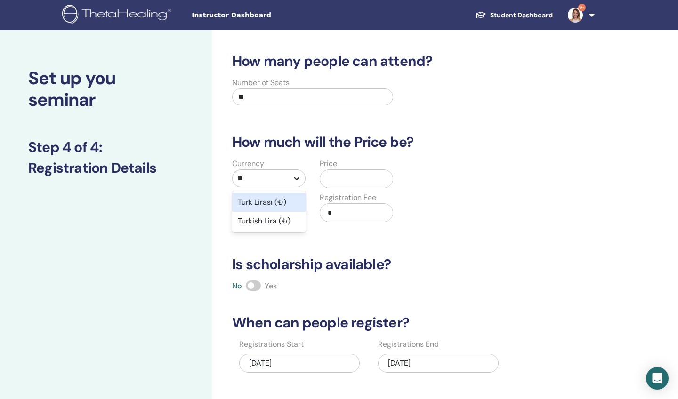
type input "***"
click at [273, 202] on div "Türk Lirası (₺)" at bounding box center [268, 202] width 73 height 19
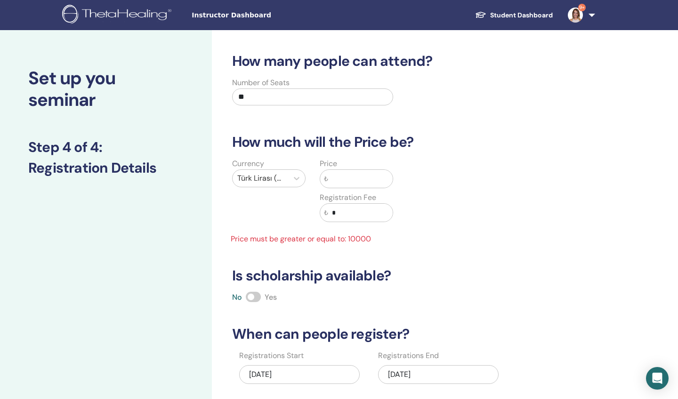
click at [352, 182] on input "text" at bounding box center [360, 179] width 64 height 18
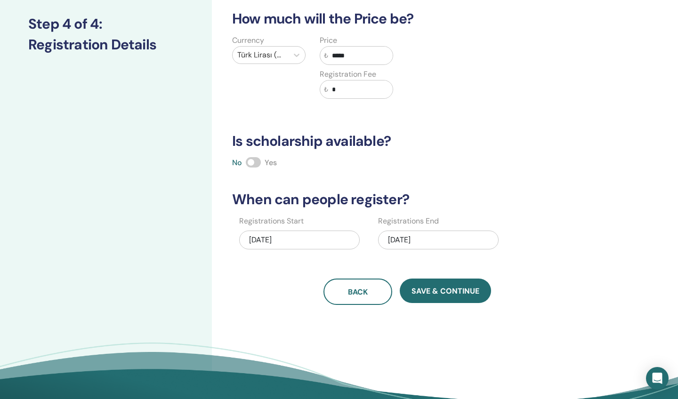
scroll to position [130, 0]
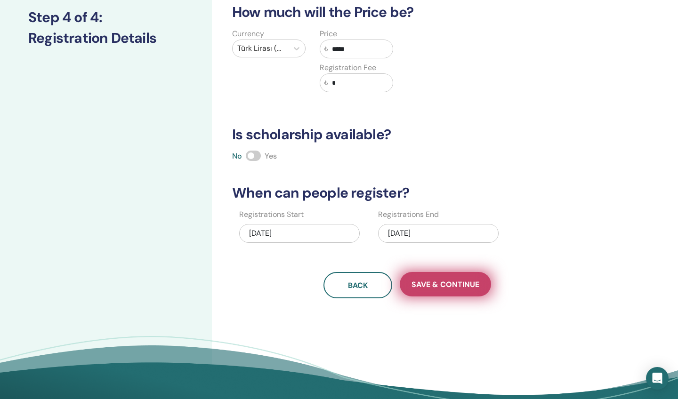
type input "*****"
click at [447, 281] on span "Save & Continue" at bounding box center [445, 284] width 68 height 10
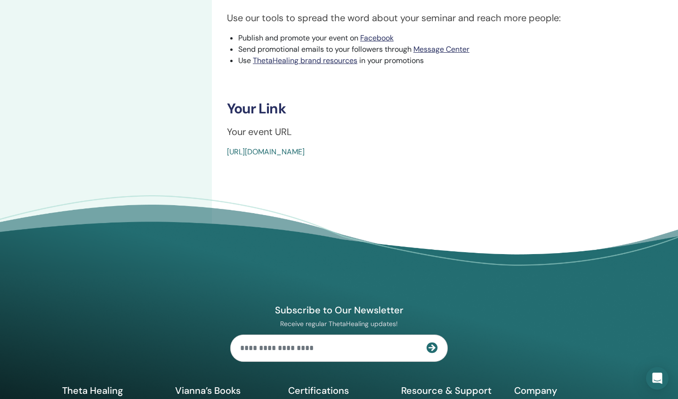
scroll to position [313, 0]
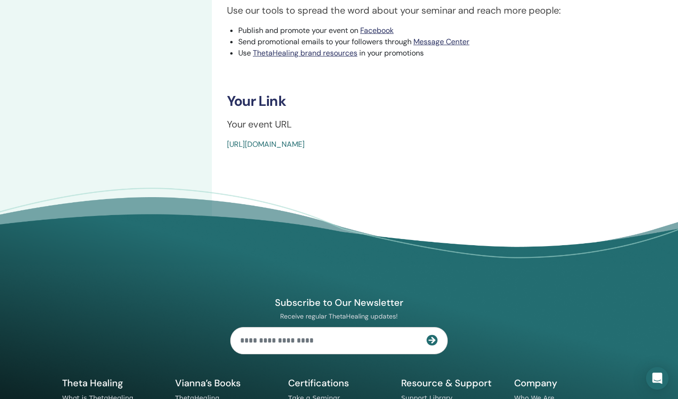
drag, startPoint x: 221, startPoint y: 147, endPoint x: 381, endPoint y: 161, distance: 160.1
copy link "[URL][DOMAIN_NAME]"
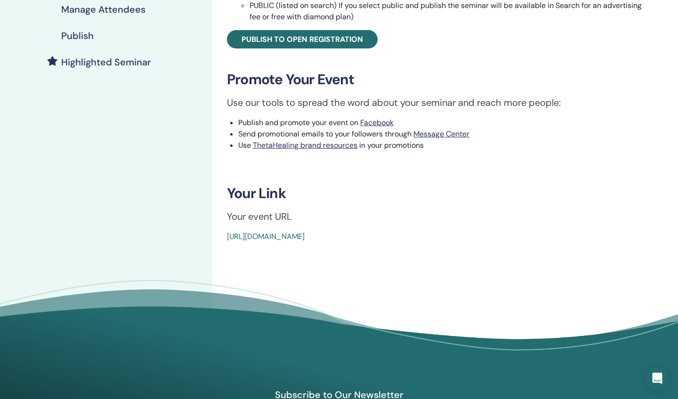
drag, startPoint x: 0, startPoint y: 255, endPoint x: 83, endPoint y: 36, distance: 233.5
click at [83, 36] on h4 "Publish" at bounding box center [77, 35] width 32 height 11
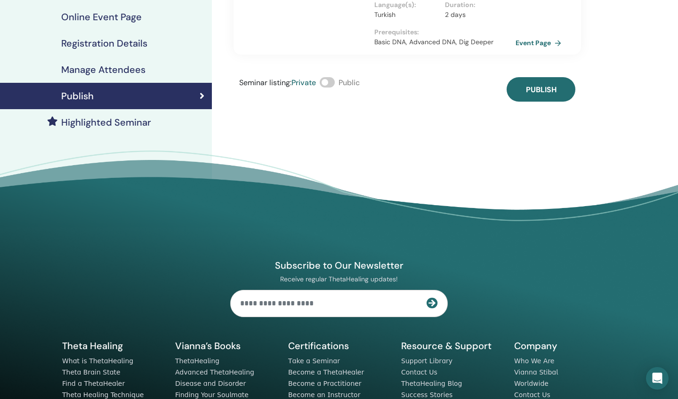
scroll to position [131, 0]
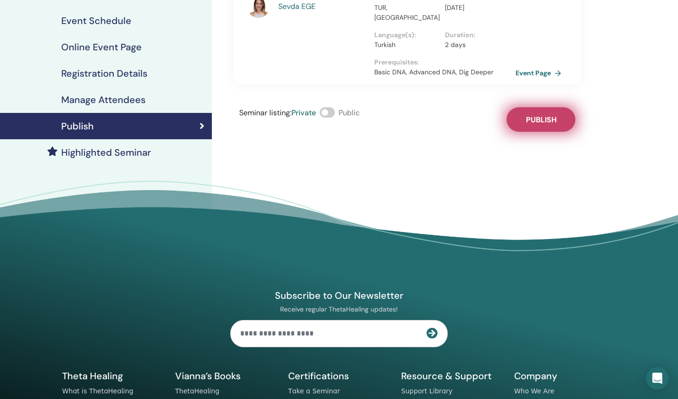
drag, startPoint x: 479, startPoint y: 70, endPoint x: 547, endPoint y: 110, distance: 78.8
click at [547, 115] on span "Publish" at bounding box center [541, 120] width 31 height 10
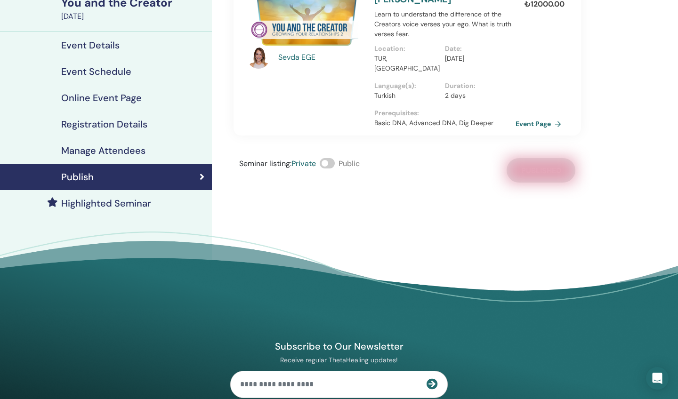
scroll to position [79, 0]
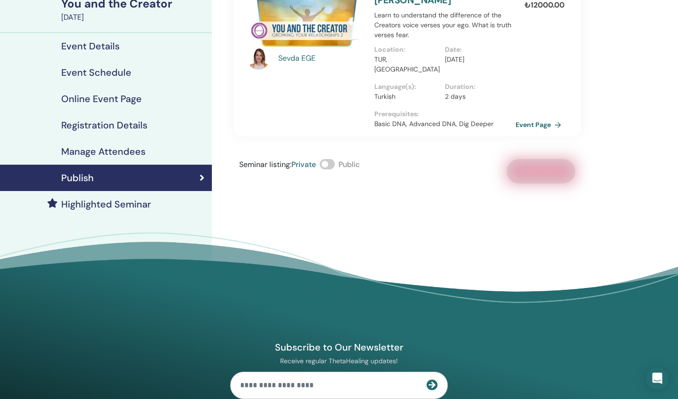
click at [532, 118] on link "Event Page" at bounding box center [539, 125] width 49 height 14
